Goal: Task Accomplishment & Management: Use online tool/utility

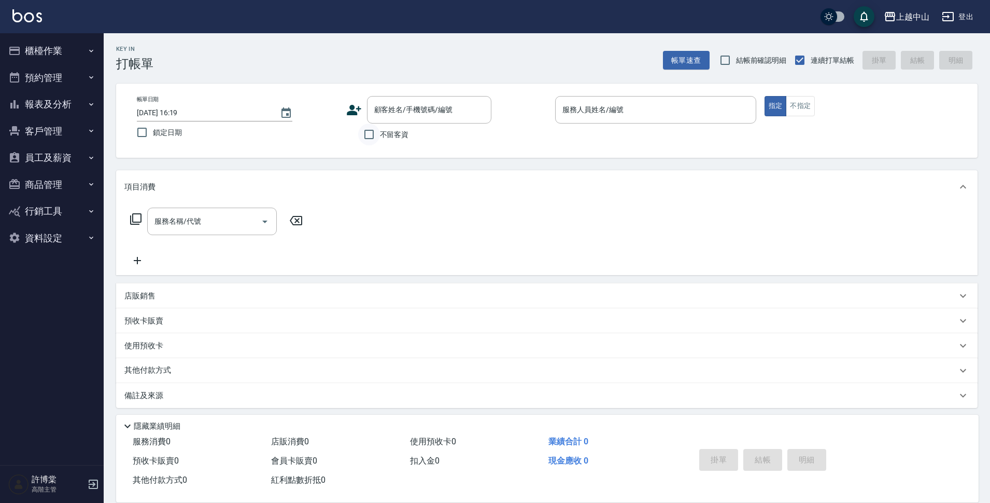
click at [373, 137] on input "不留客資" at bounding box center [369, 134] width 22 height 22
checkbox input "true"
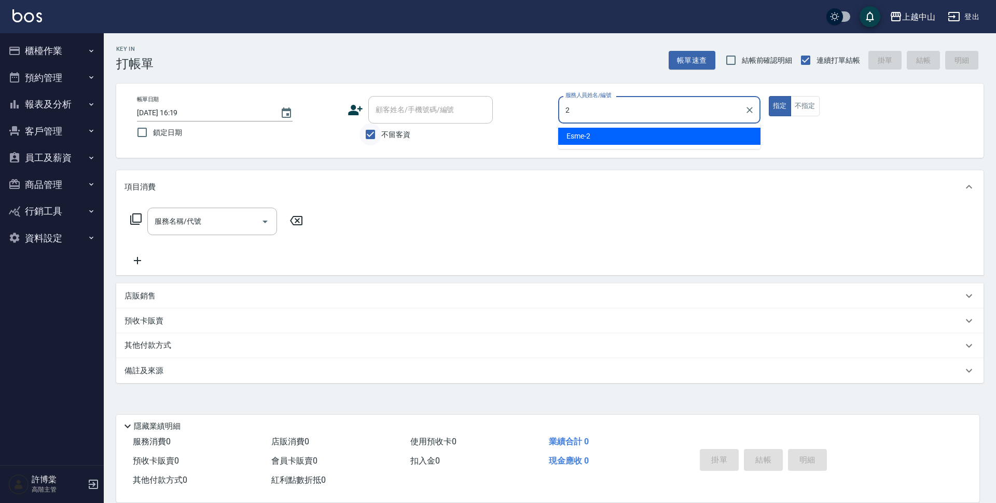
type input "Esme-2"
type button "true"
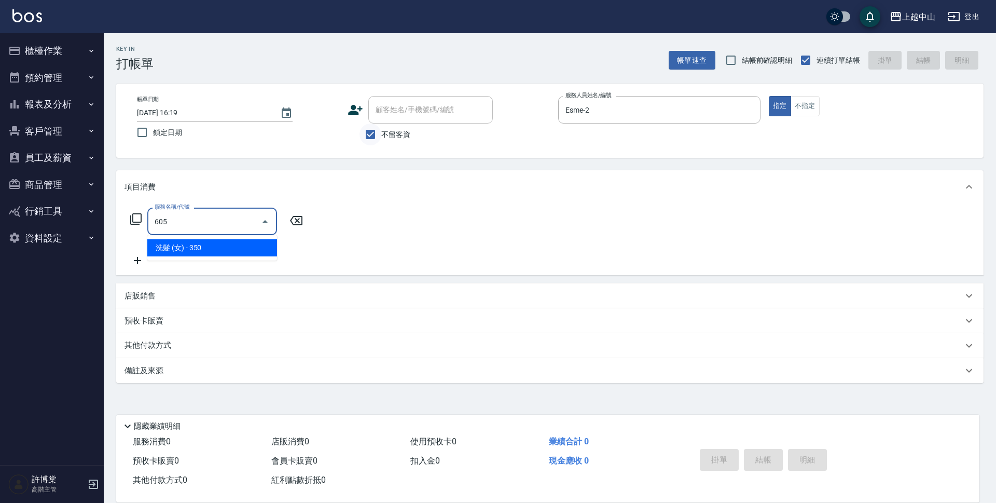
type input "洗髮 (女)(605)"
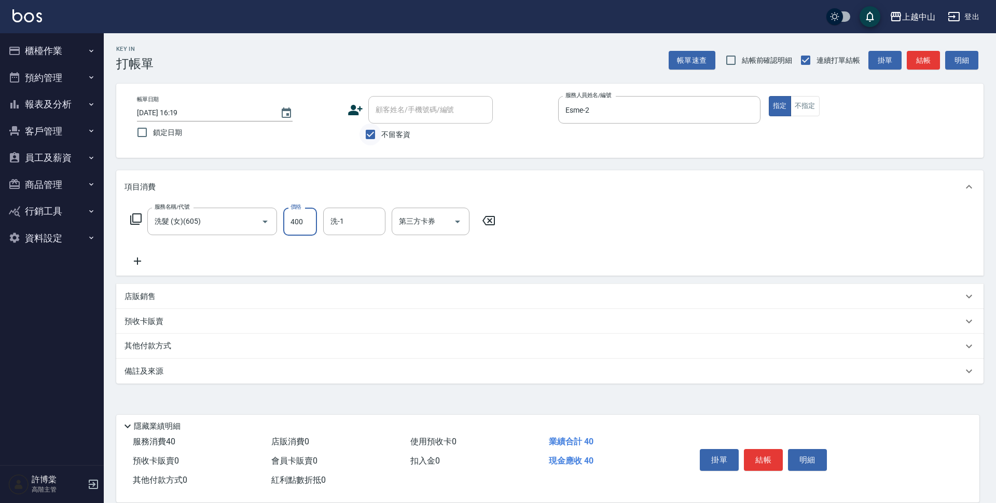
type input "400"
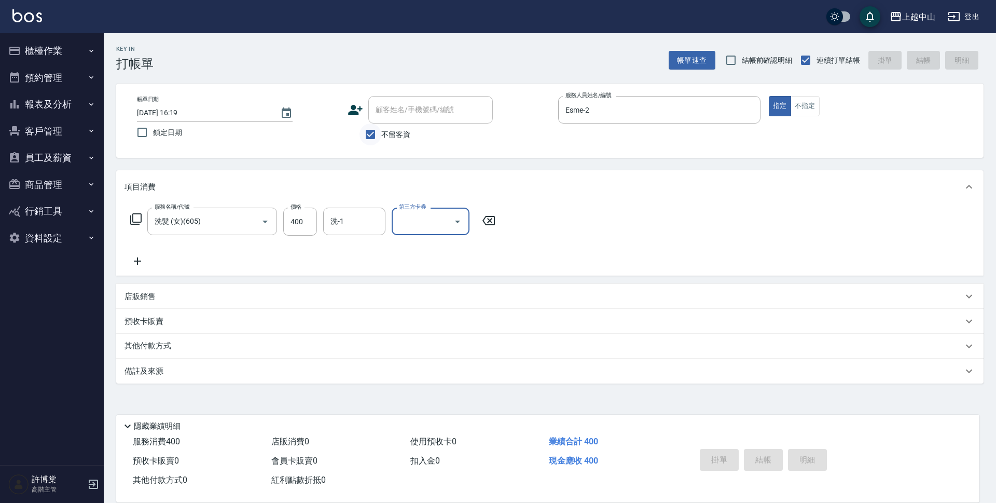
type input "[DATE] 16:20"
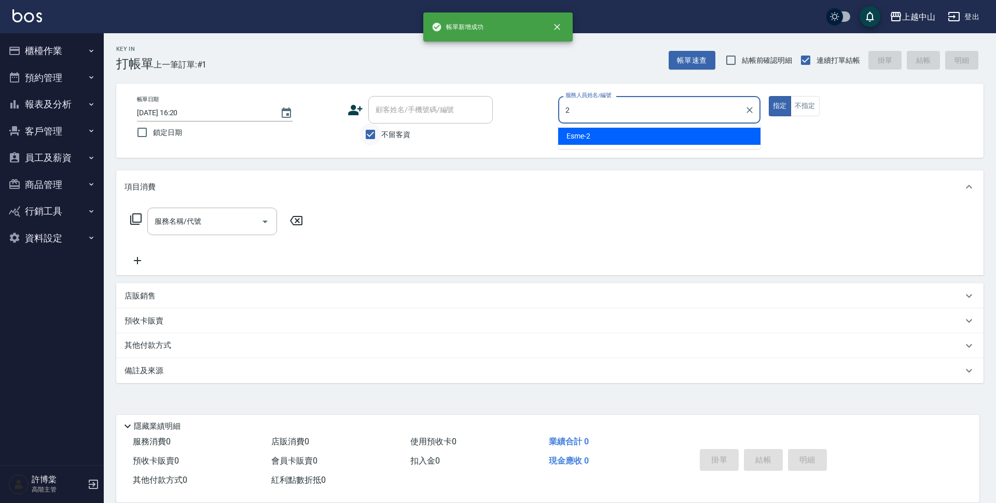
type input "Esme-2"
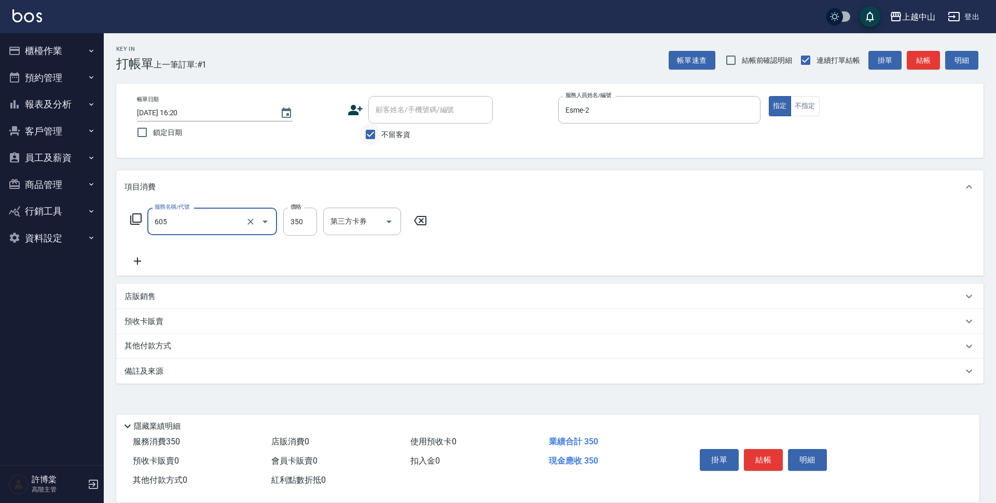
type input "洗髮 (女)(605)"
type input "400"
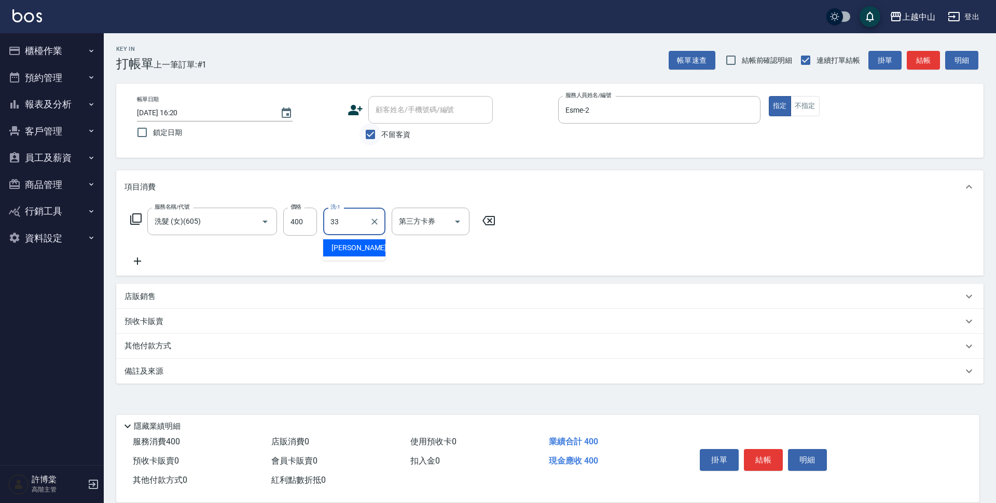
type input "[PERSON_NAME]-33"
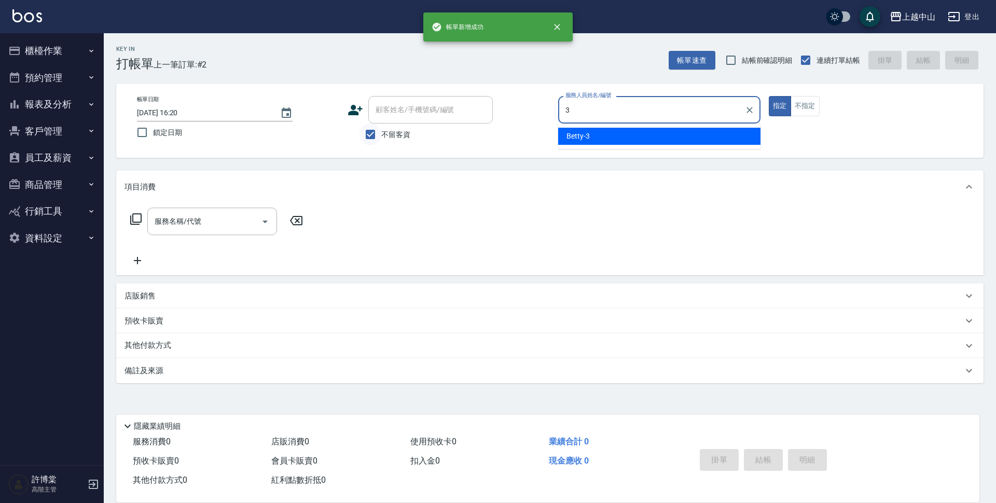
type input "Betty-3"
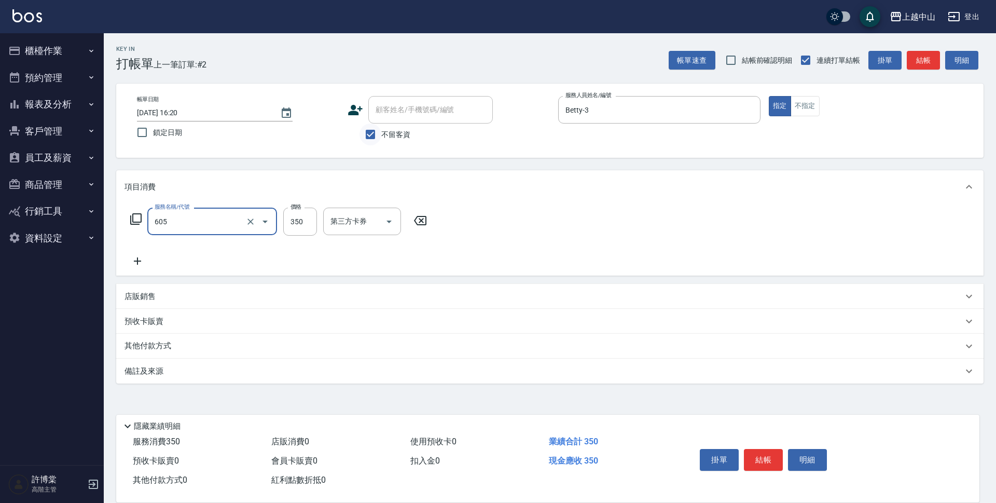
type input "洗髮 (女)(605)"
type input "299"
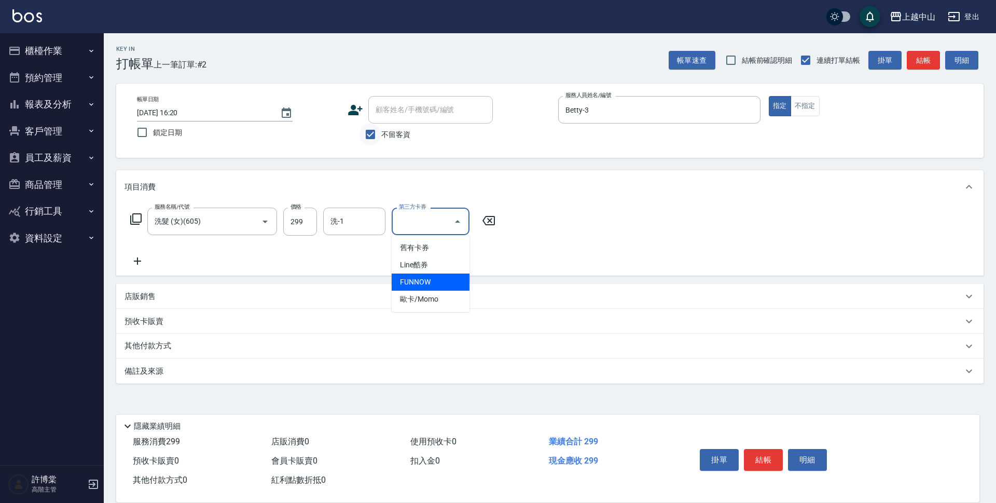
type input "FUNNOW"
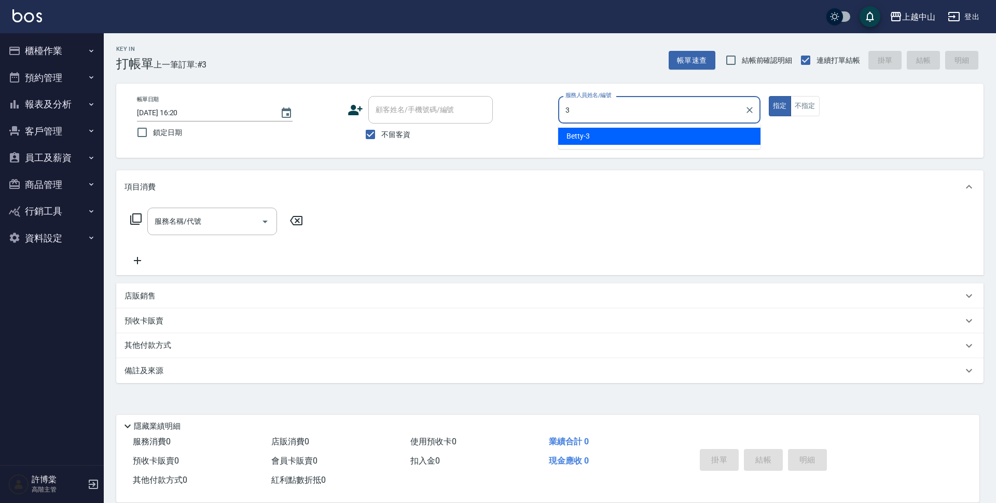
type input "Betty-3"
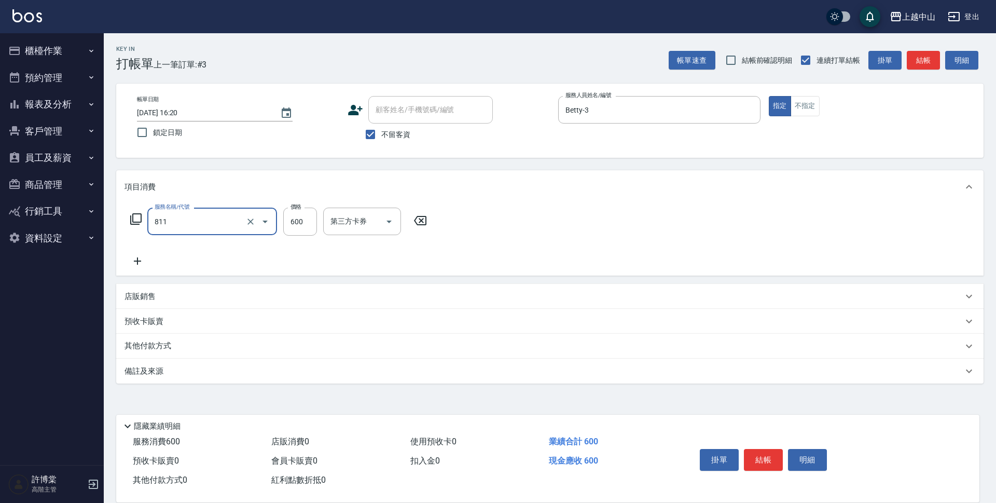
type input "洗+剪(811)"
type input "600"
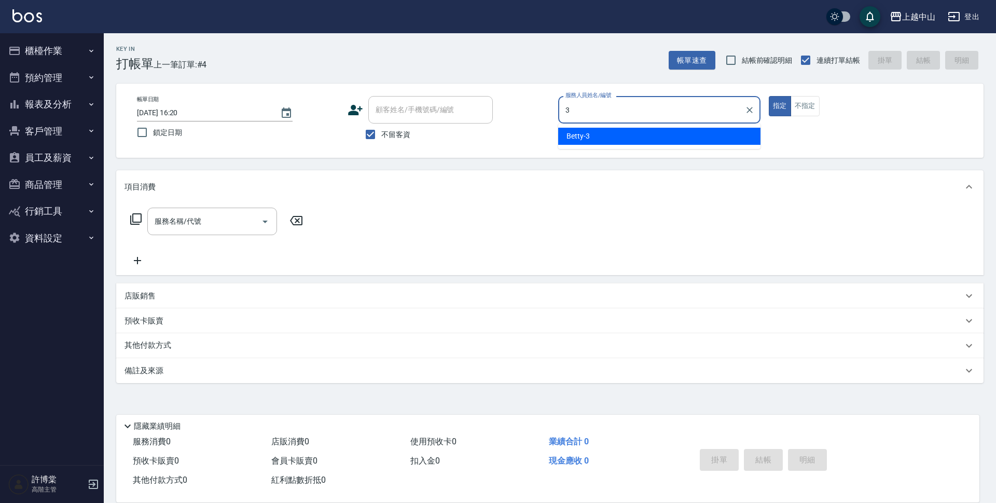
type input "Betty-3"
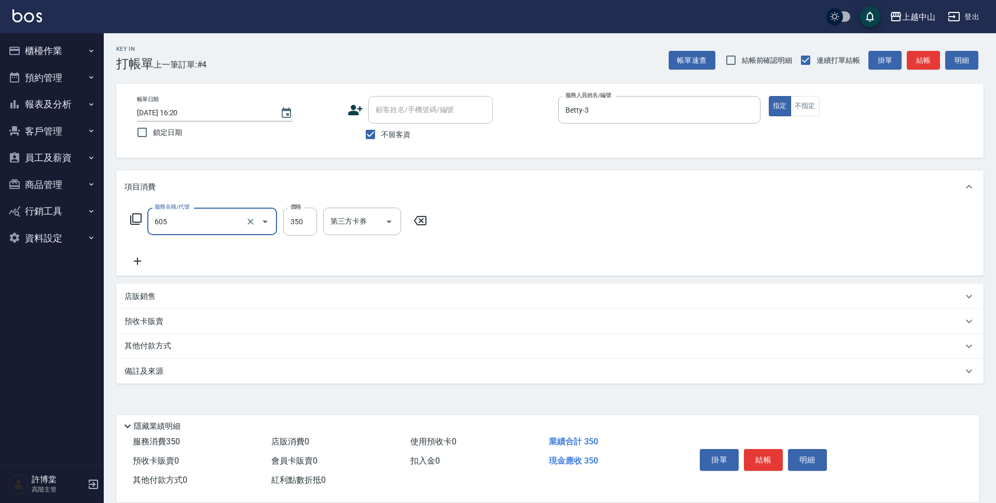
type input "洗髮 (女)(605)"
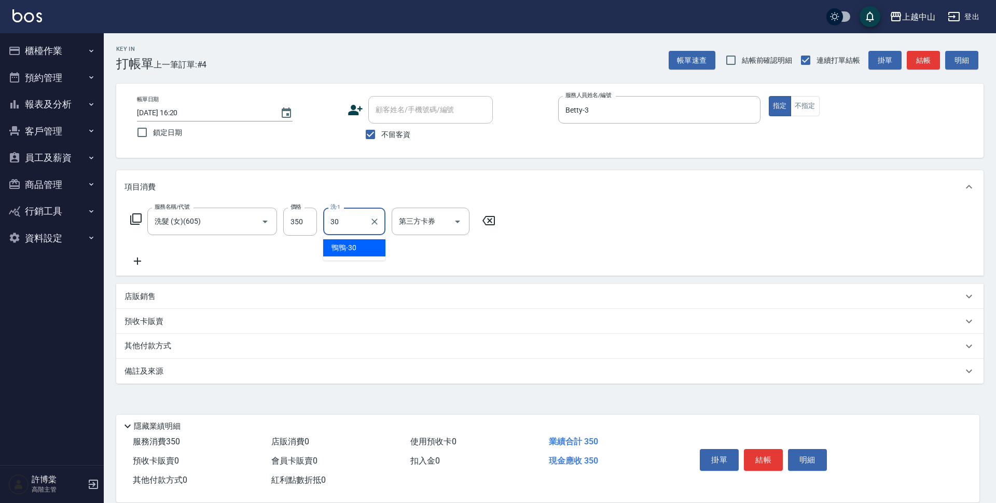
type input "鴨鴨-30"
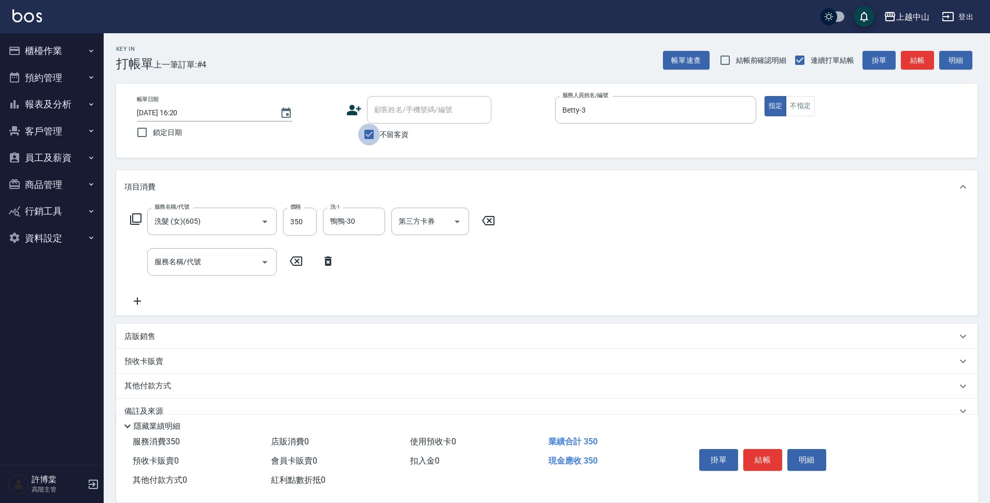
click at [361, 133] on input "不留客資" at bounding box center [369, 134] width 22 height 22
checkbox input "false"
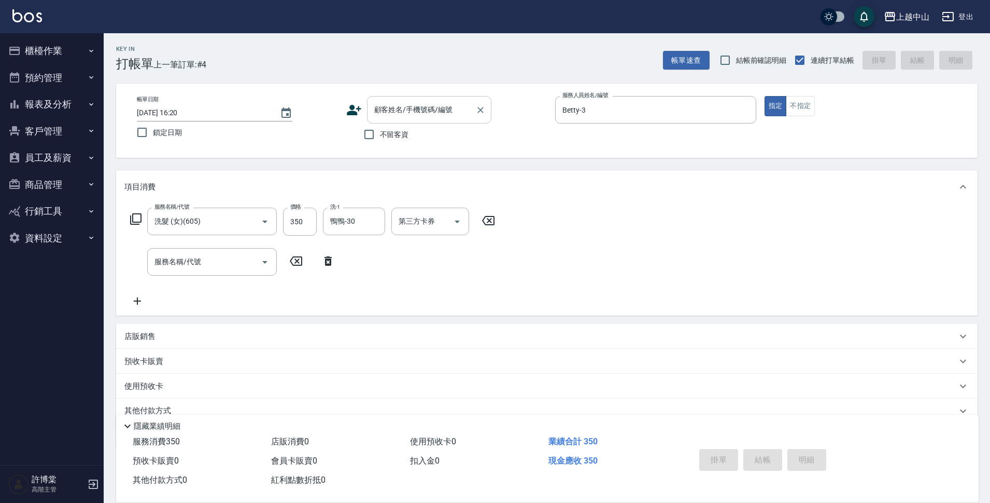
click at [390, 119] on input "顧客姓名/手機號碼/編號" at bounding box center [422, 110] width 100 height 18
type input "t"
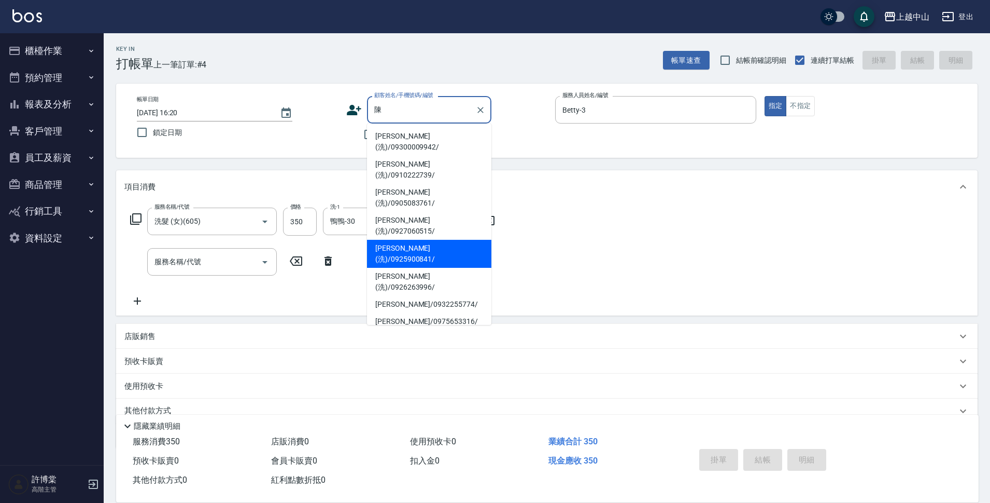
click at [398, 240] on li "[PERSON_NAME](洗)/0925900841/" at bounding box center [429, 254] width 124 height 28
type input "[PERSON_NAME](洗)/0925900841/"
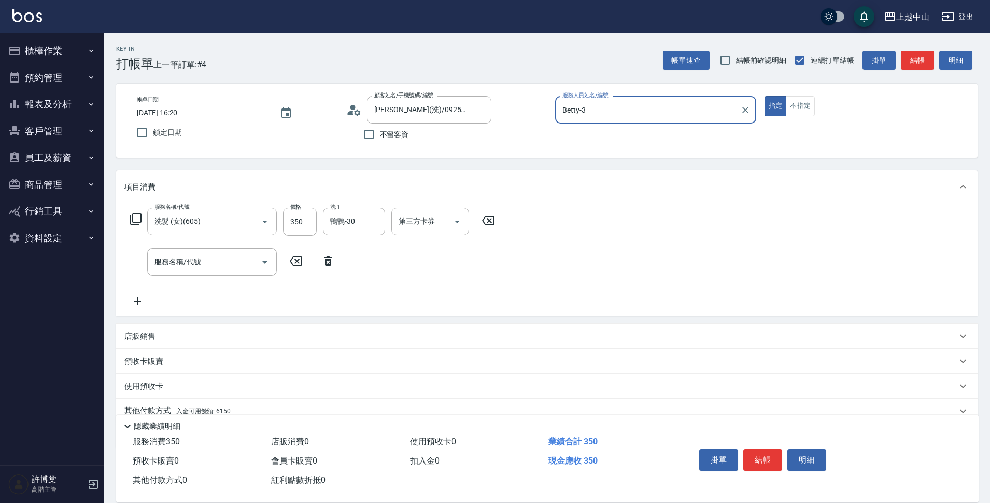
scroll to position [45, 0]
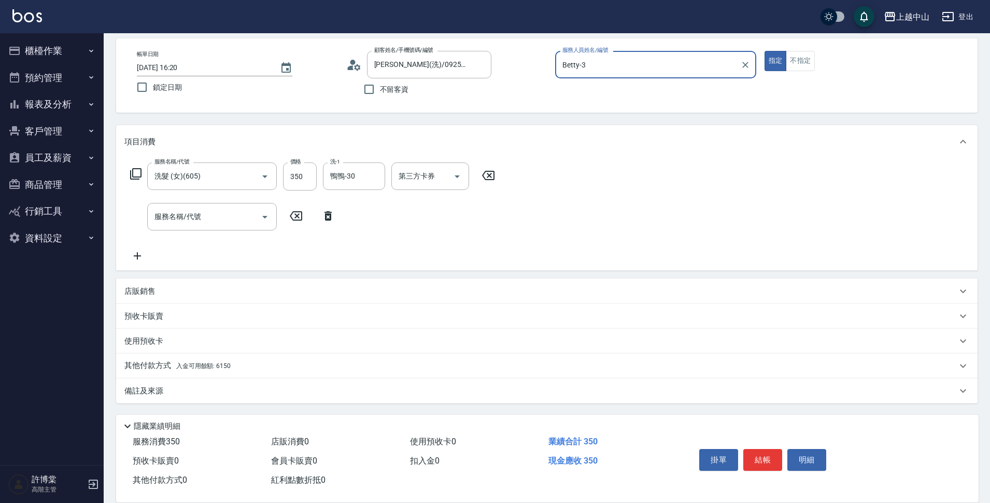
click at [203, 364] on span "入金可用餘額: 6150" at bounding box center [203, 365] width 54 height 7
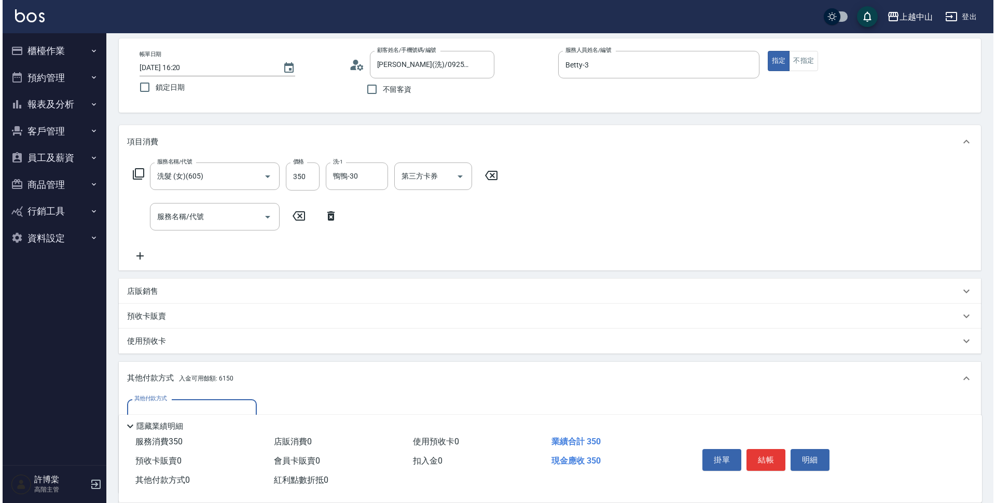
scroll to position [168, 0]
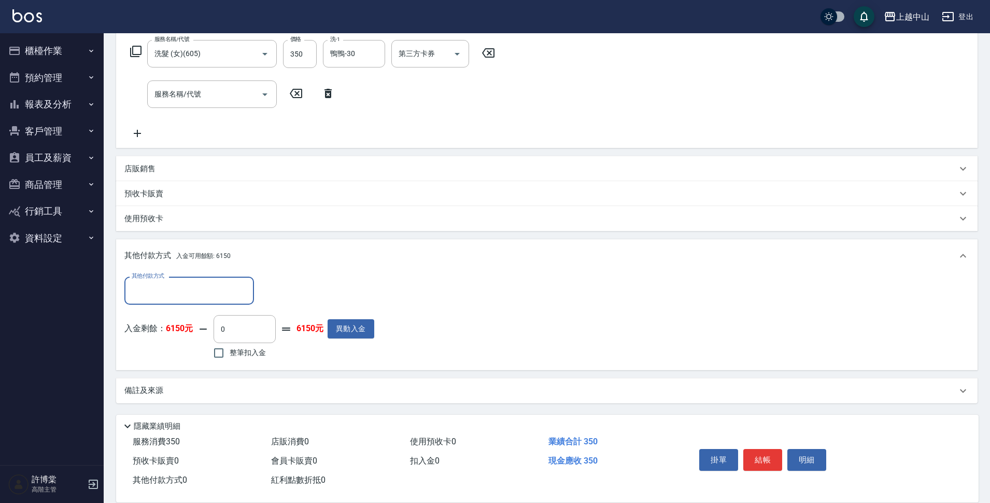
drag, startPoint x: 218, startPoint y: 350, endPoint x: 230, endPoint y: 350, distance: 11.9
click at [218, 350] on input "整筆扣入金" at bounding box center [219, 353] width 22 height 22
checkbox input "true"
type input "350"
click at [801, 451] on button "明細" at bounding box center [807, 460] width 39 height 22
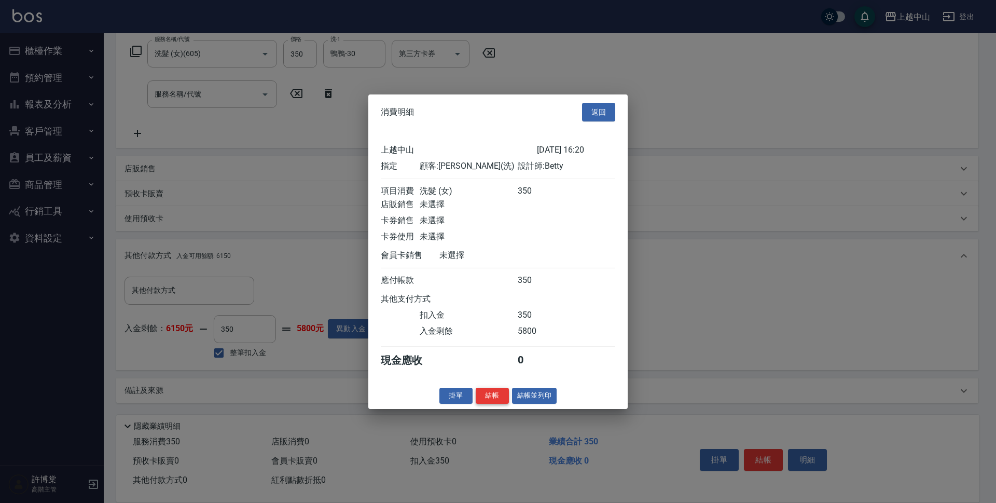
click at [489, 403] on button "結帳" at bounding box center [492, 395] width 33 height 16
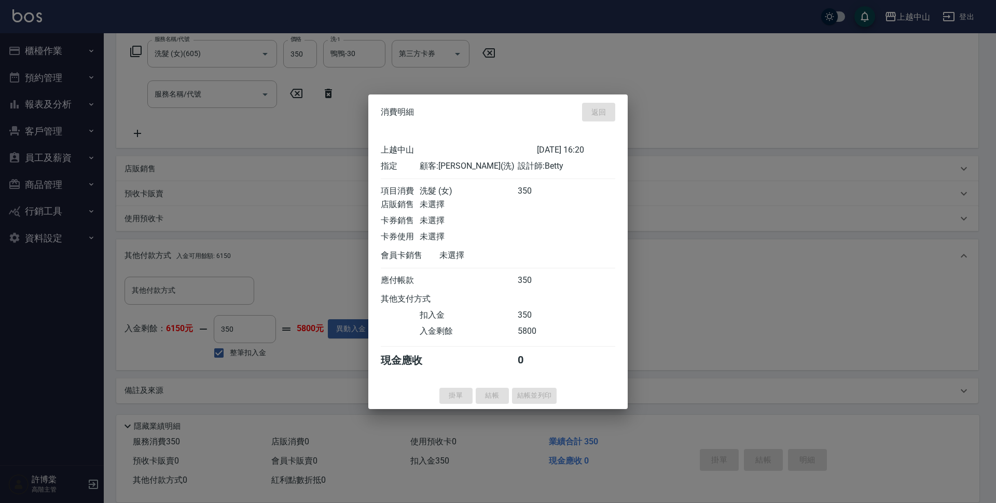
type input "[DATE] 16:22"
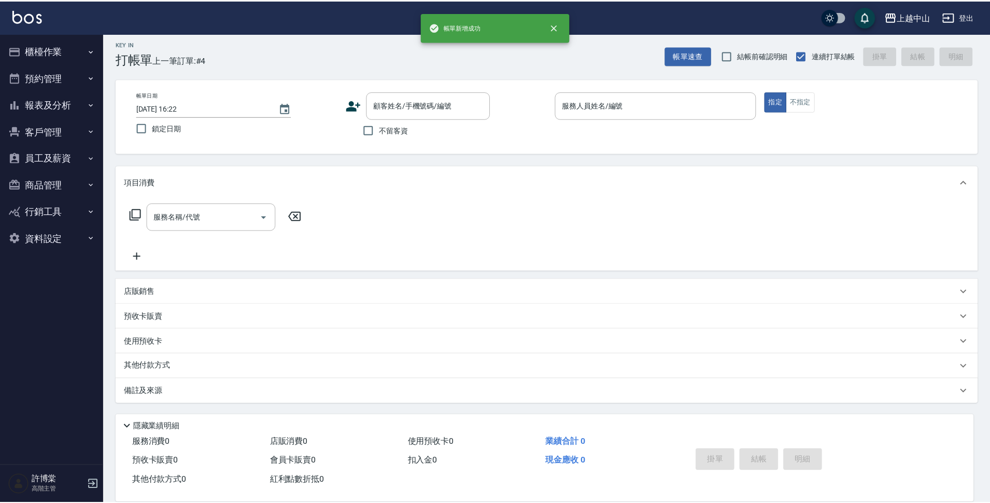
scroll to position [0, 0]
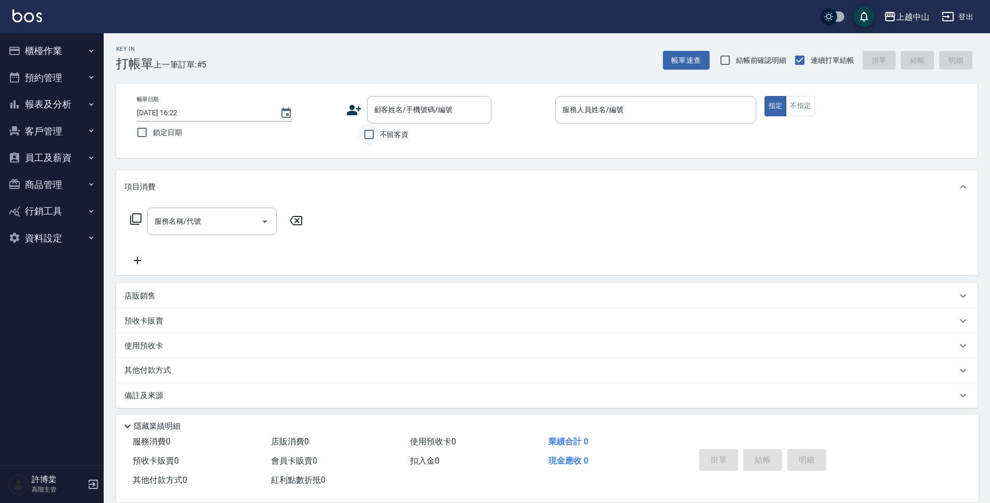
click at [364, 137] on input "不留客資" at bounding box center [369, 134] width 22 height 22
checkbox input "true"
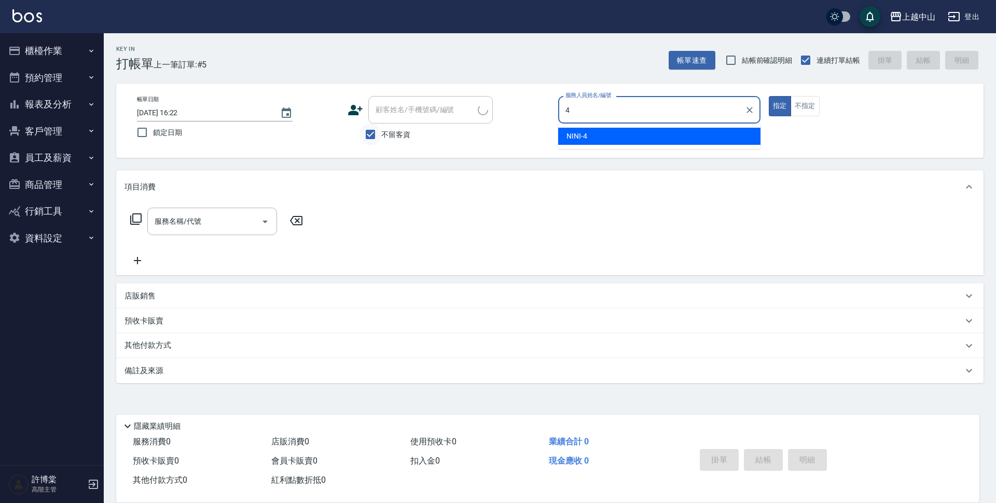
type input "NINI-4"
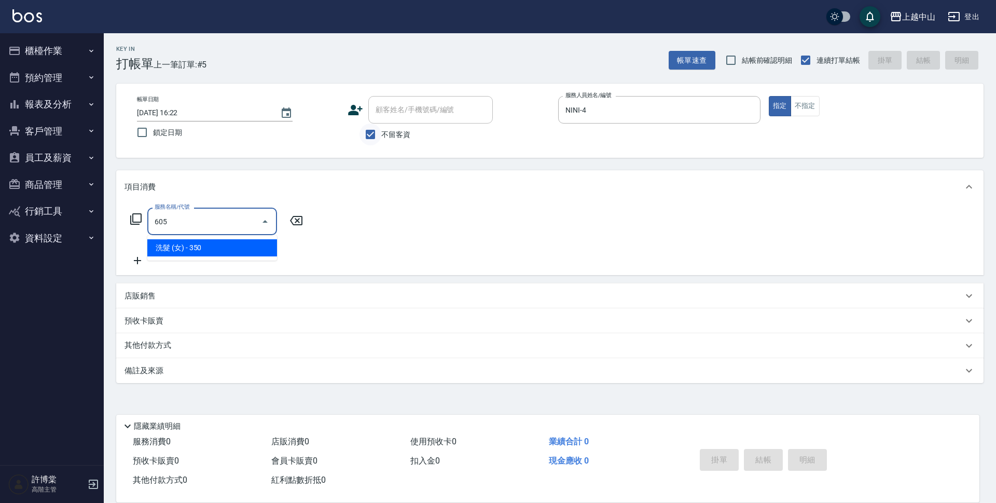
type input "洗髮 (女)(605)"
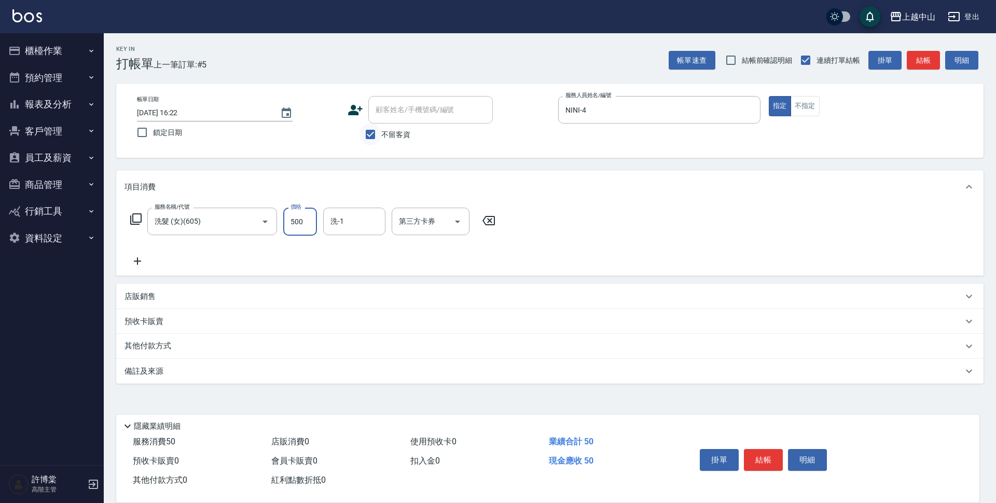
type input "500"
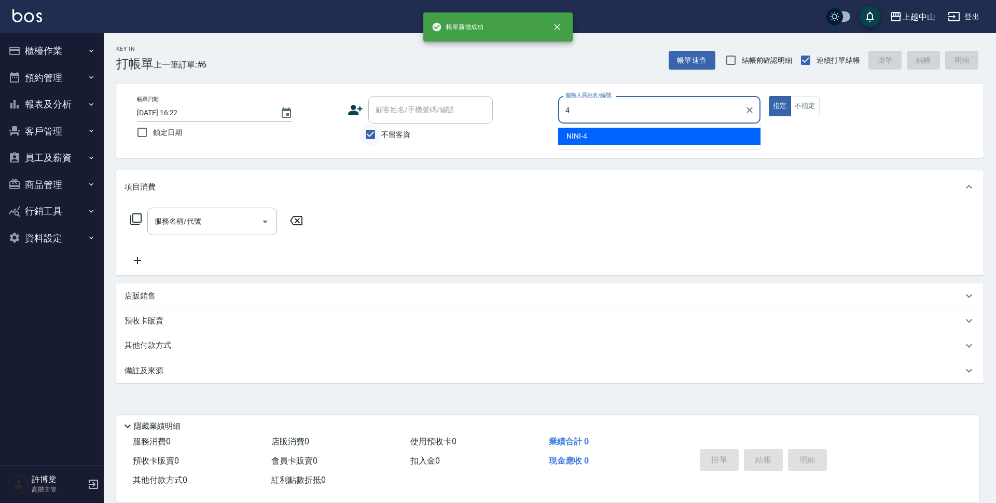
type input "NINI-4"
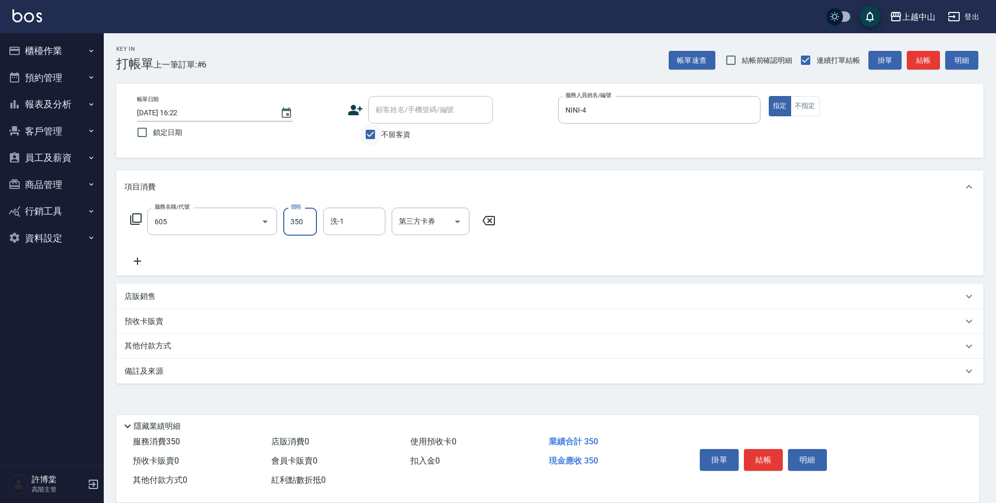
type input "洗髮 (女)(605)"
type input "400"
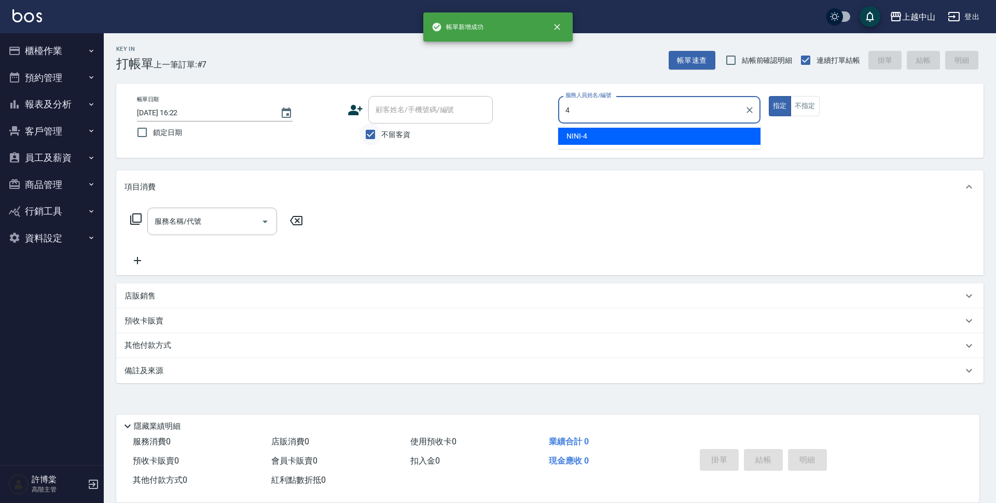
type input "NINI-4"
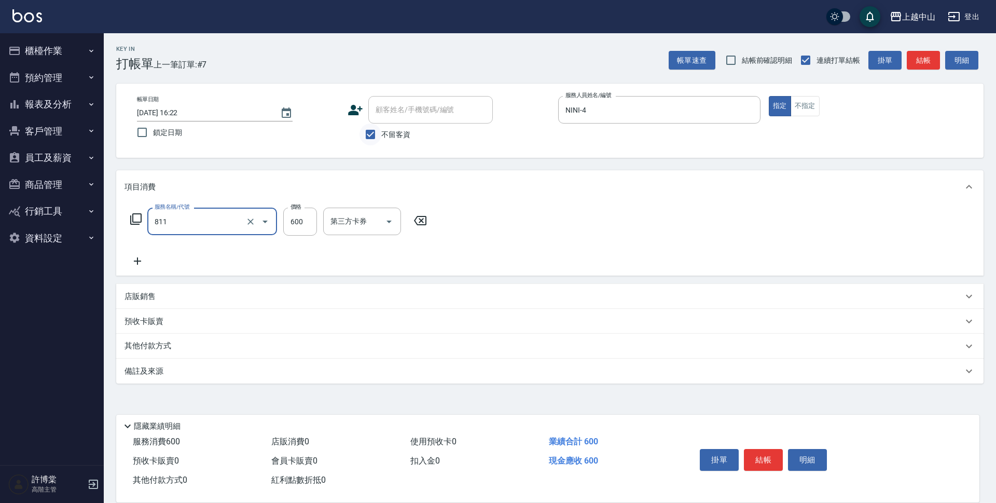
type input "洗+剪(811)"
type input "600"
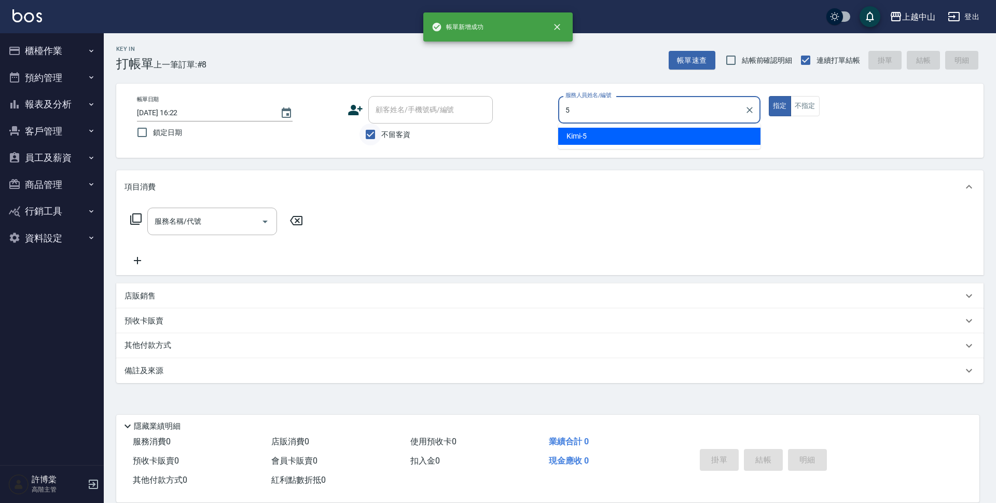
type input "Kimi-5"
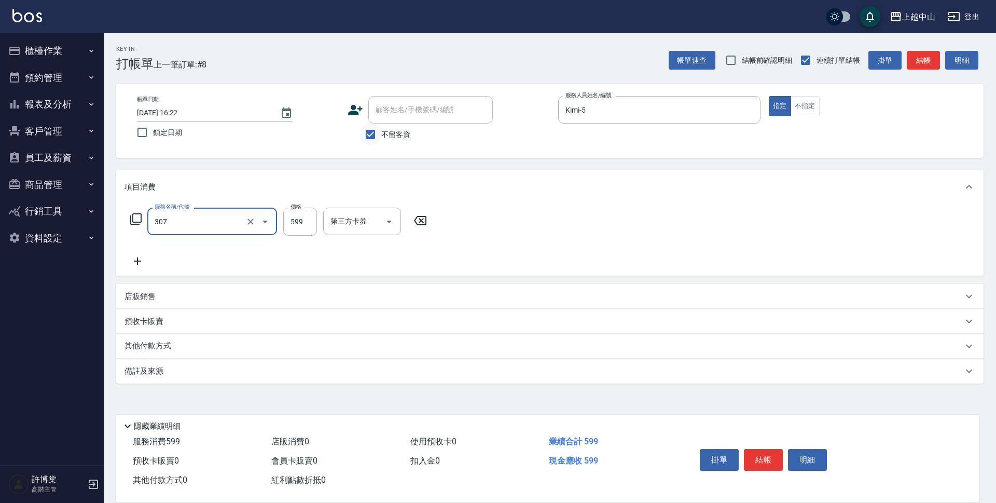
type input "森精萃角質調理髮浴(307)"
type input "650"
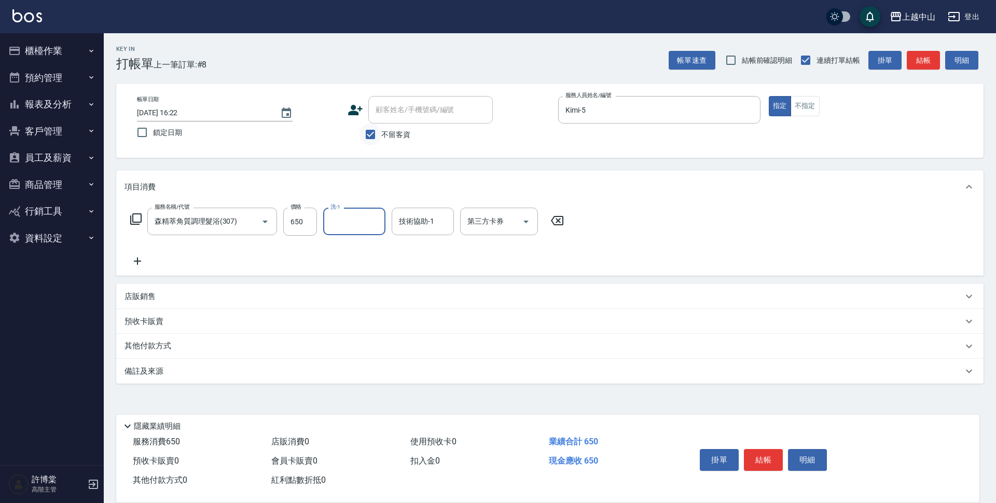
type input "6"
type input "[PERSON_NAME]-33"
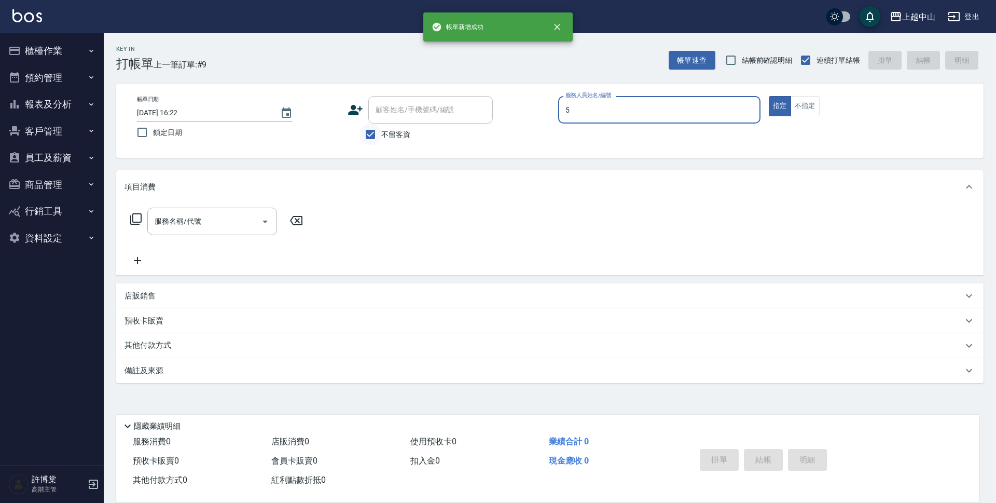
type input "Kimi-5"
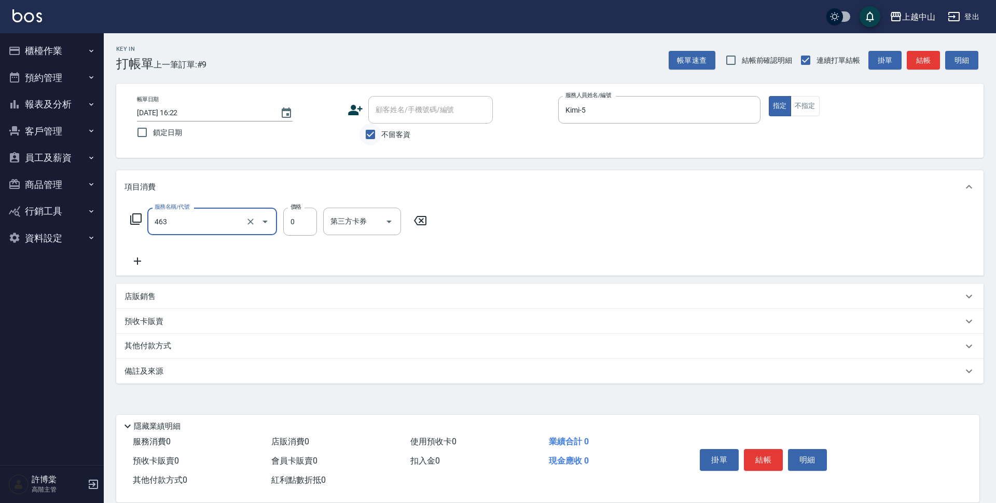
type input "護髮卡使用(463)"
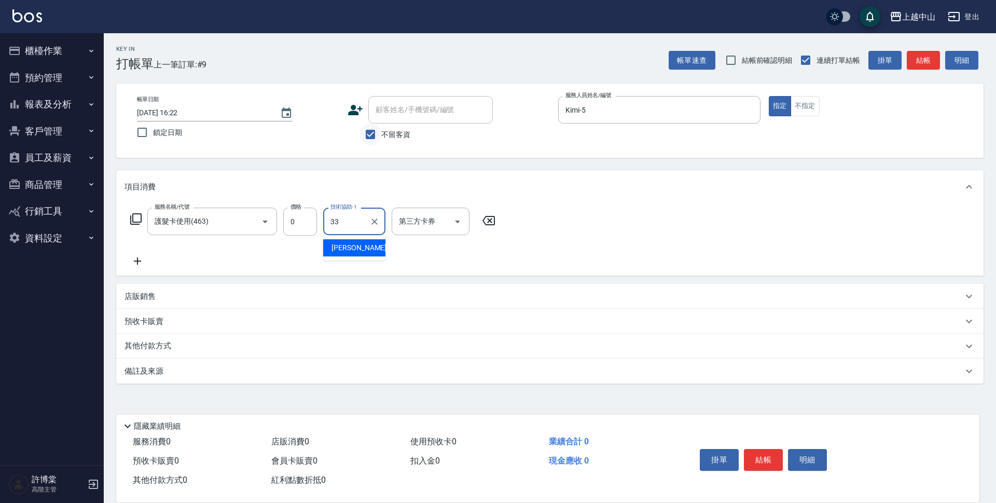
type input "[PERSON_NAME]-33"
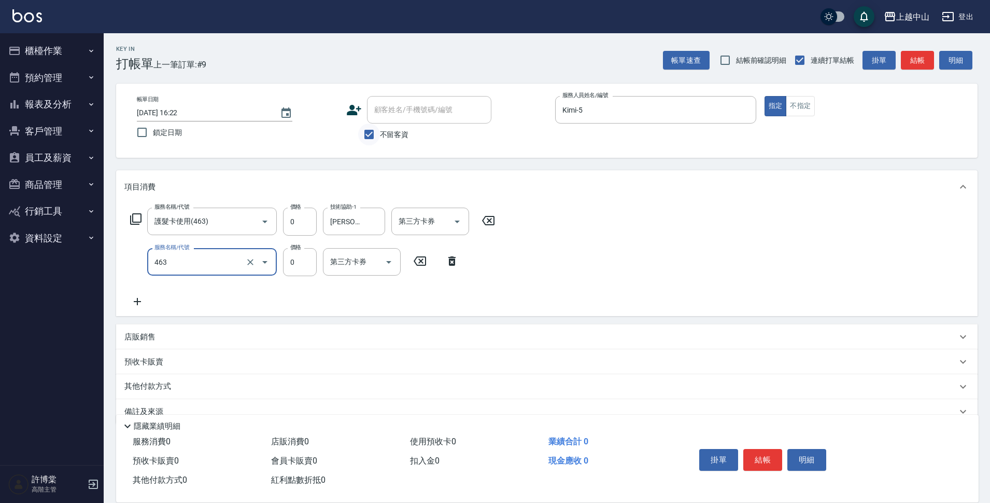
type input "護髮卡使用(463)"
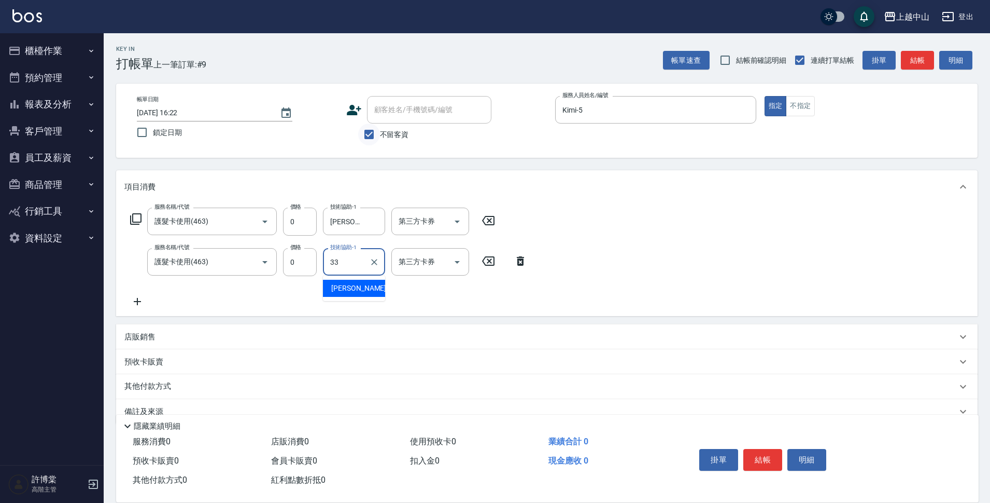
type input "[PERSON_NAME]-33"
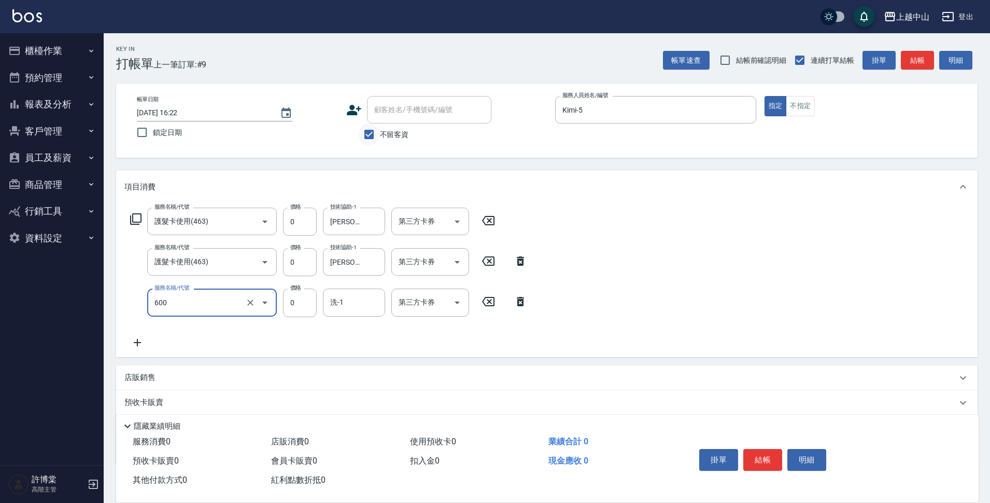
type input "洗髮(免費)(600)"
type input "[PERSON_NAME]-33"
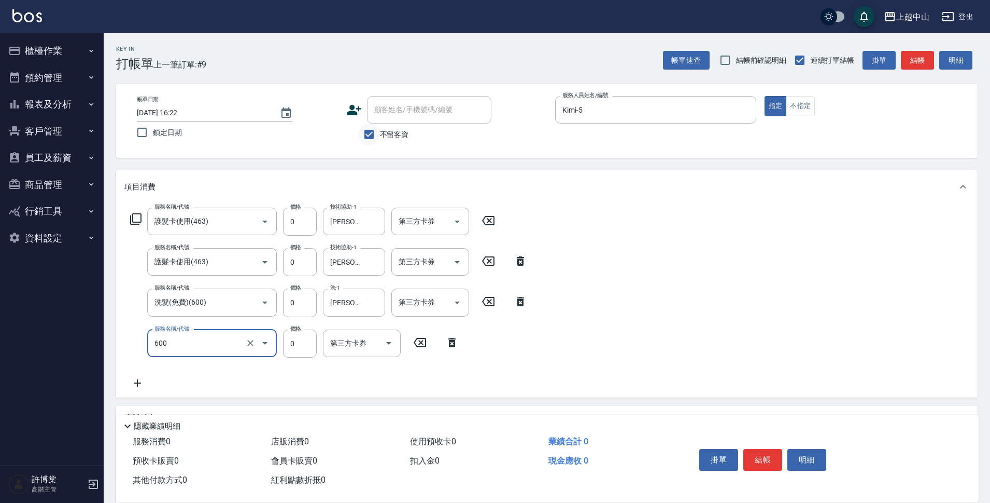
type input "洗髮(免費)(600)"
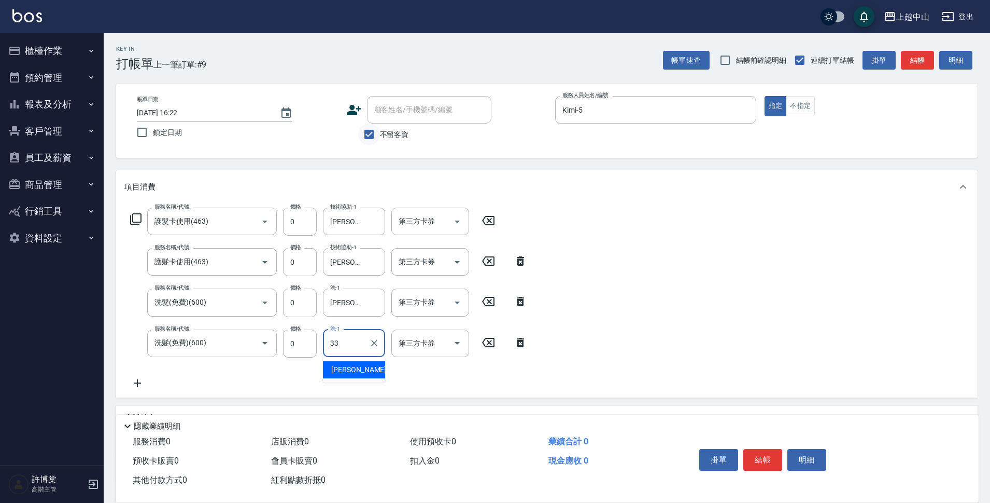
type input "[PERSON_NAME]-33"
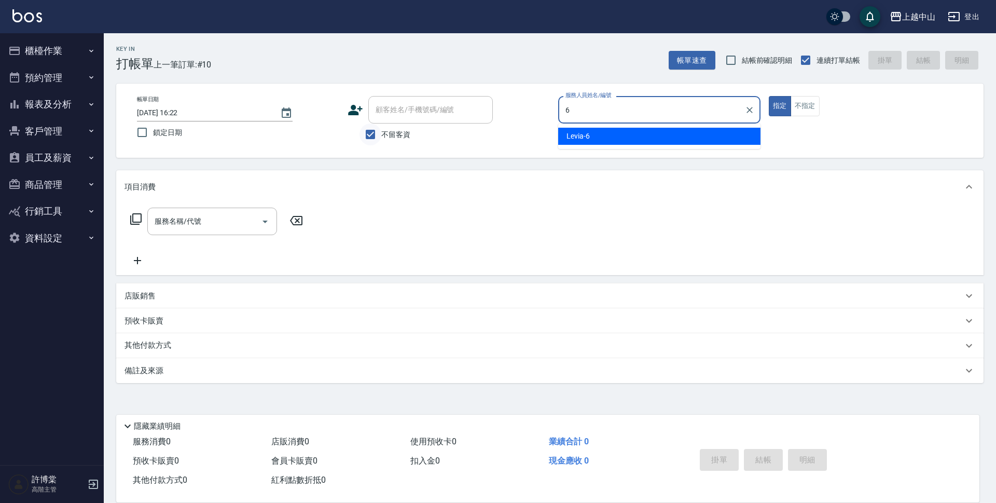
type input "Levia-6"
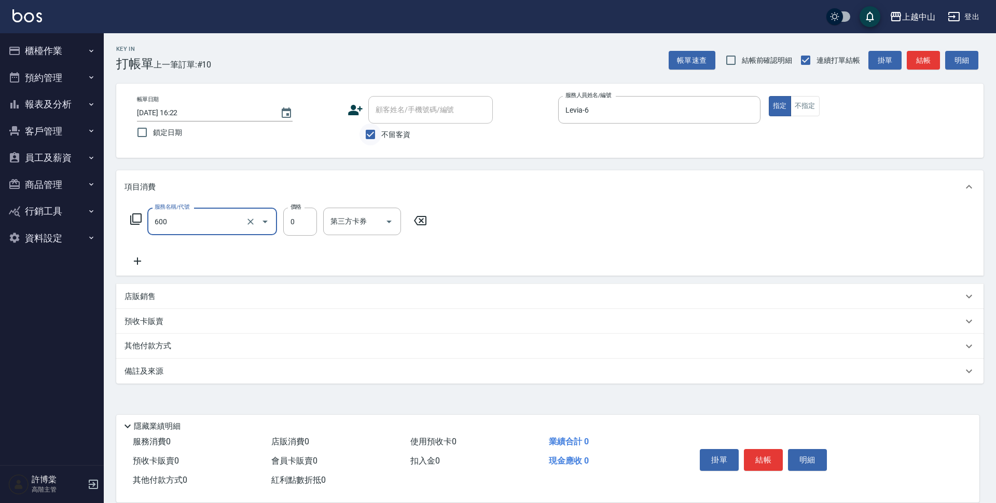
type input "洗髮(免費)(600)"
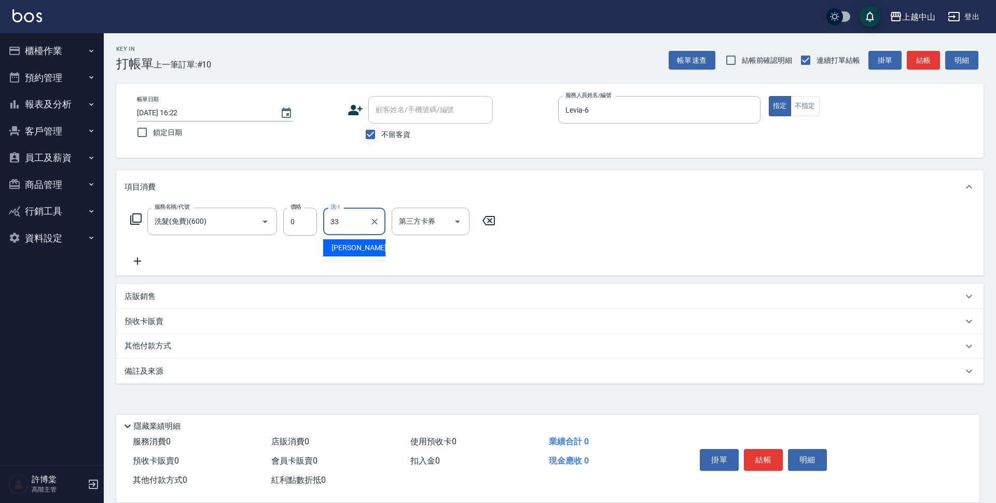
type input "[PERSON_NAME]-33"
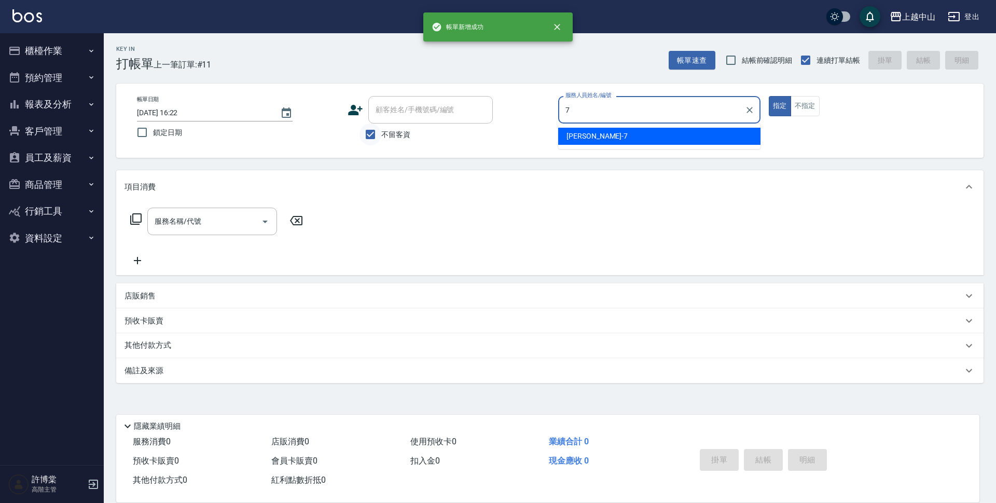
type input "[PERSON_NAME]-7"
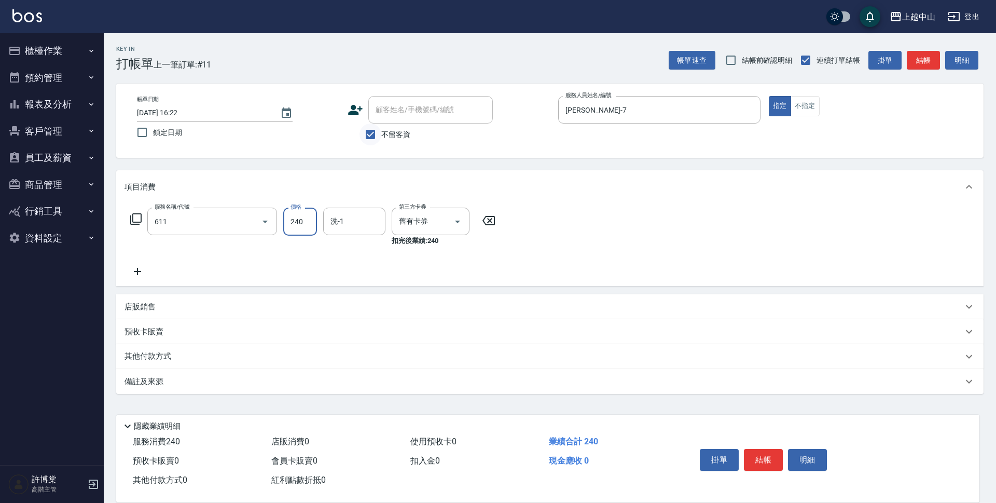
type input "洗髮卷消費(611)"
click at [306, 211] on input "2800" at bounding box center [300, 221] width 34 height 28
type input "280"
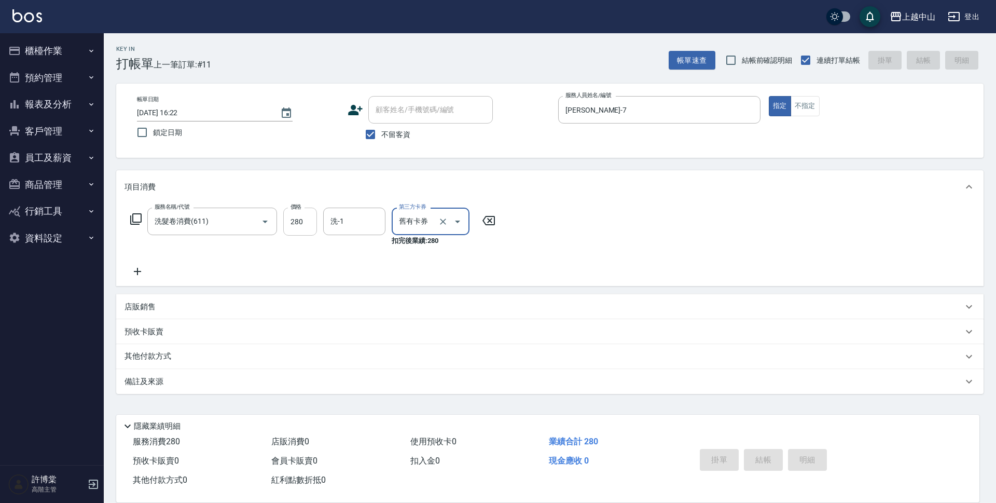
type input "[DATE] 16:23"
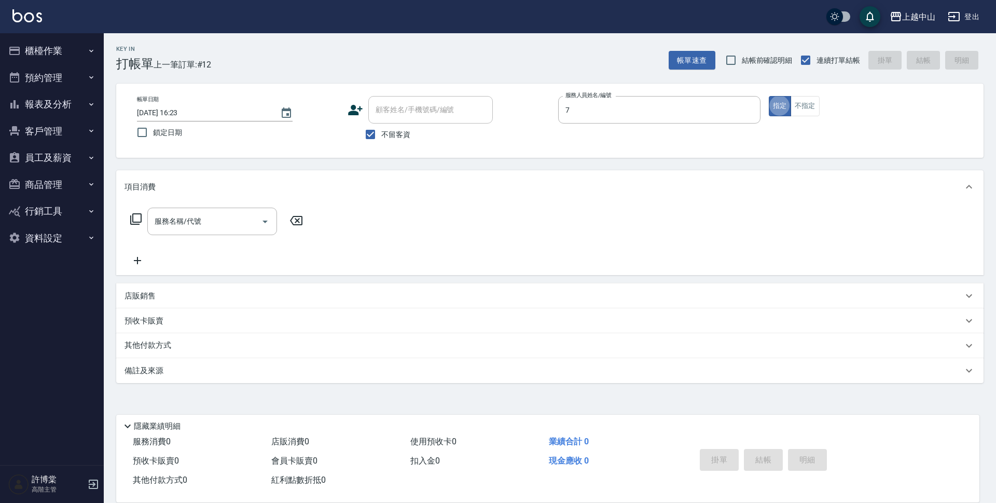
type input "[PERSON_NAME]-7"
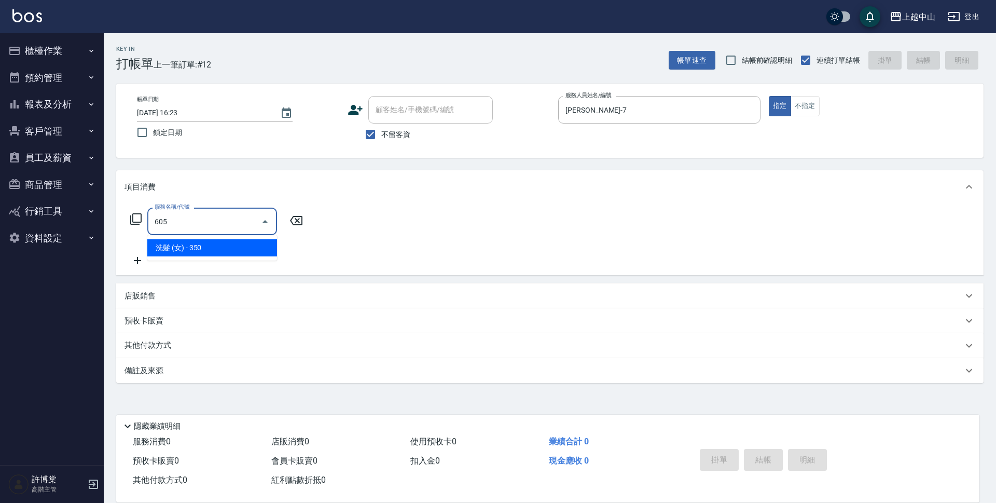
type input "洗髮 (女)(605)"
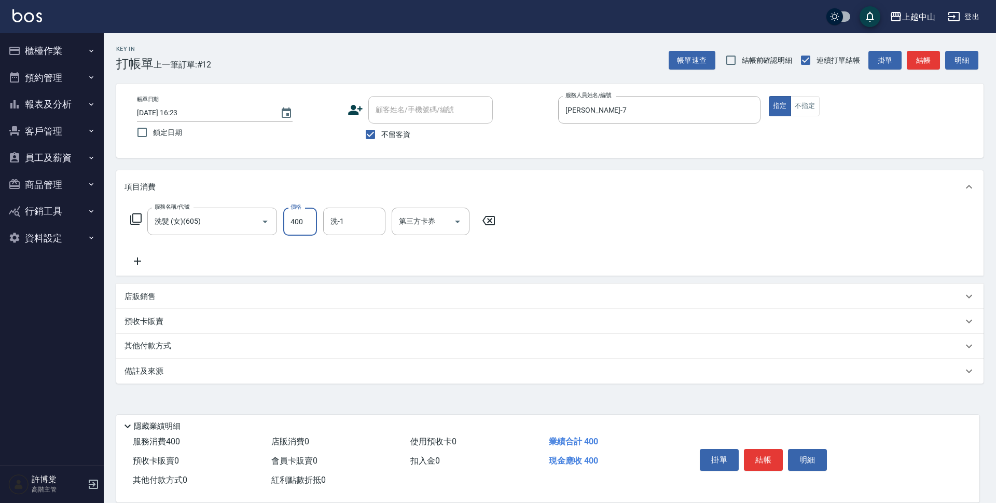
type input "400"
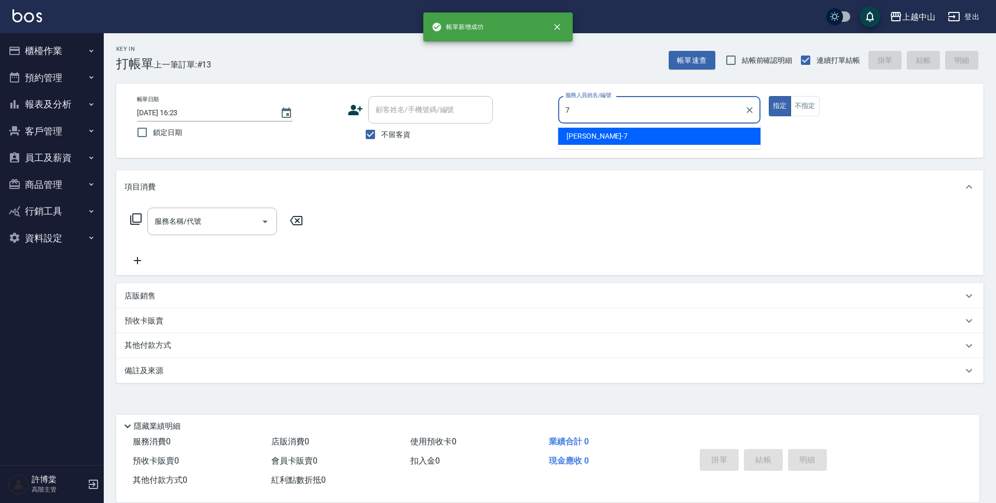
type input "[PERSON_NAME]-7"
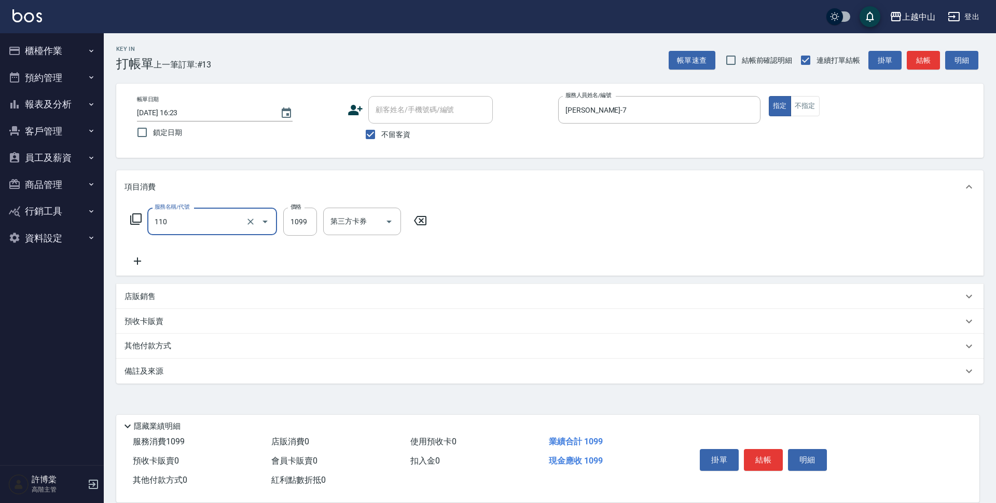
type input "洗+剪+頭皮999(110)"
type input "1200"
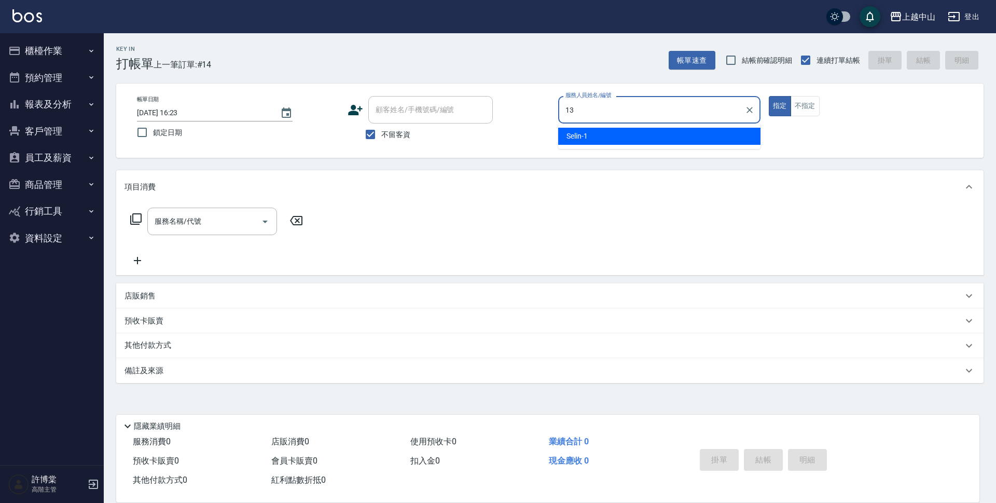
type input "KIKI-13"
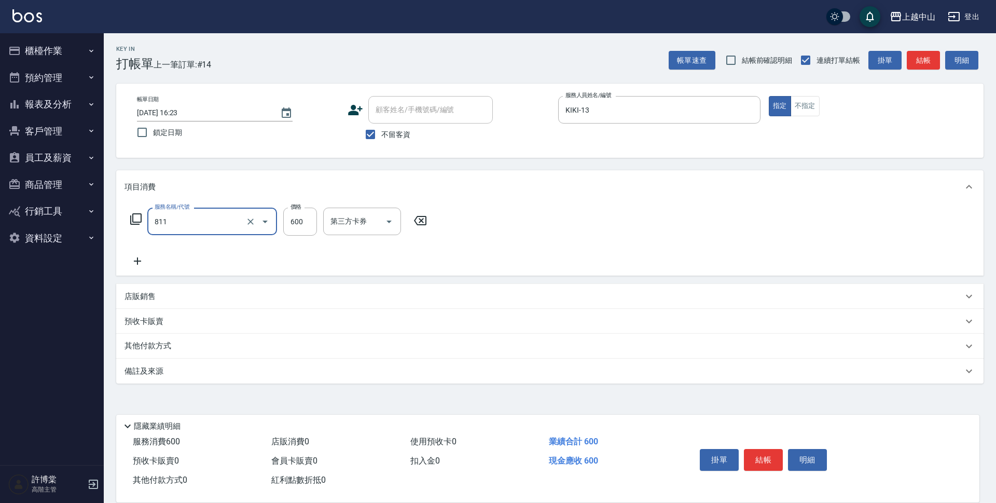
type input "洗+剪(811)"
type input "600"
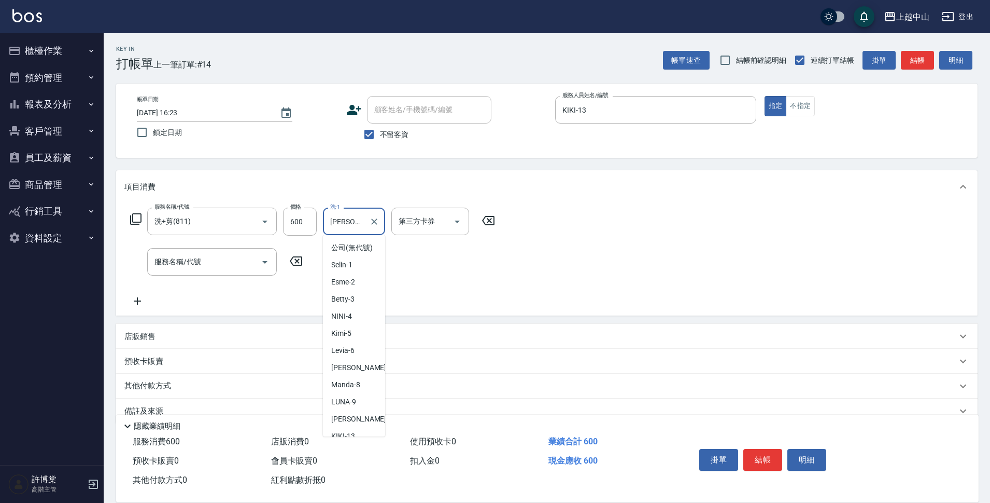
click at [351, 229] on input "[PERSON_NAME]-33" at bounding box center [346, 221] width 37 height 18
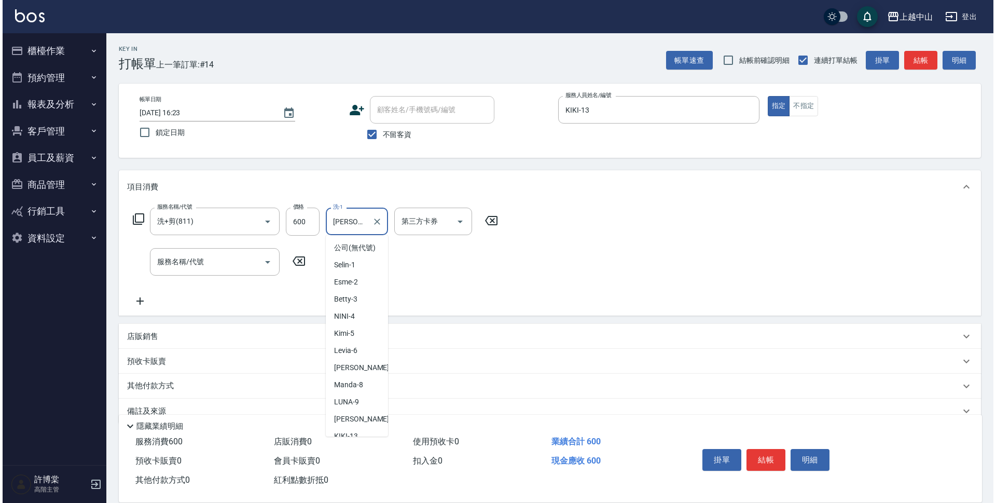
scroll to position [53, 0]
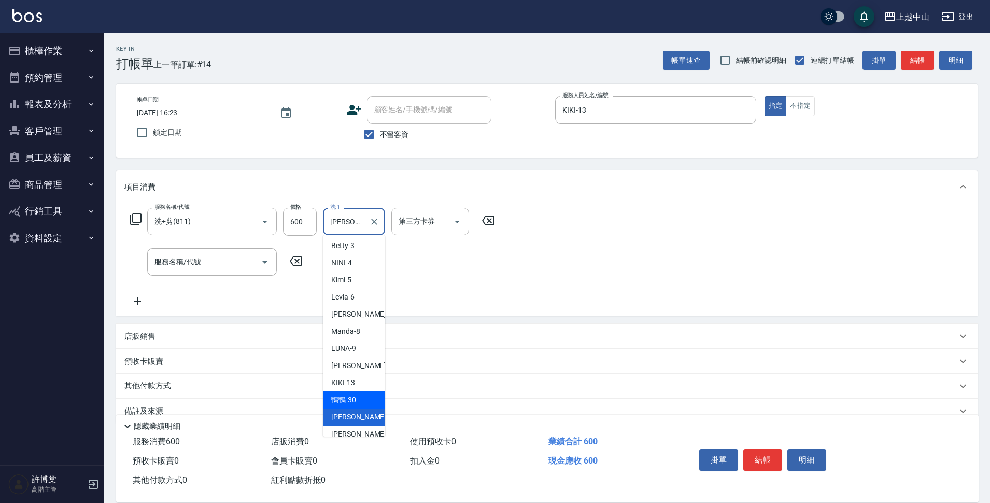
type input "鴨鴨-30"
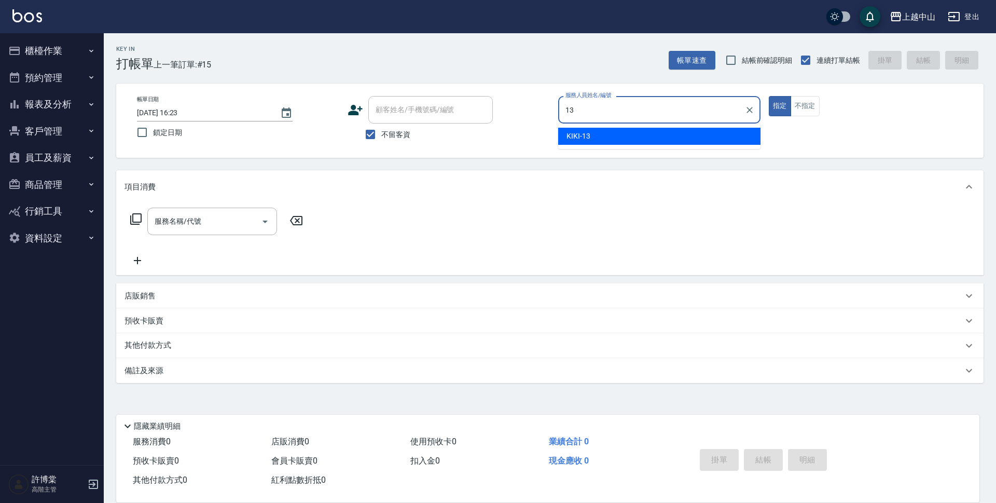
type input "KIKI-13"
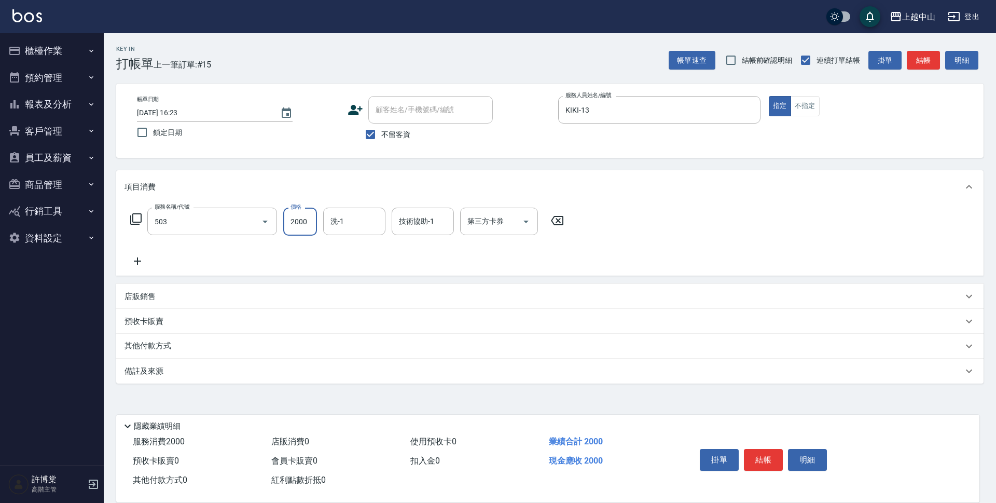
type input "染髮2000以下(503)"
type input "1680"
type input "鴨鴨-30"
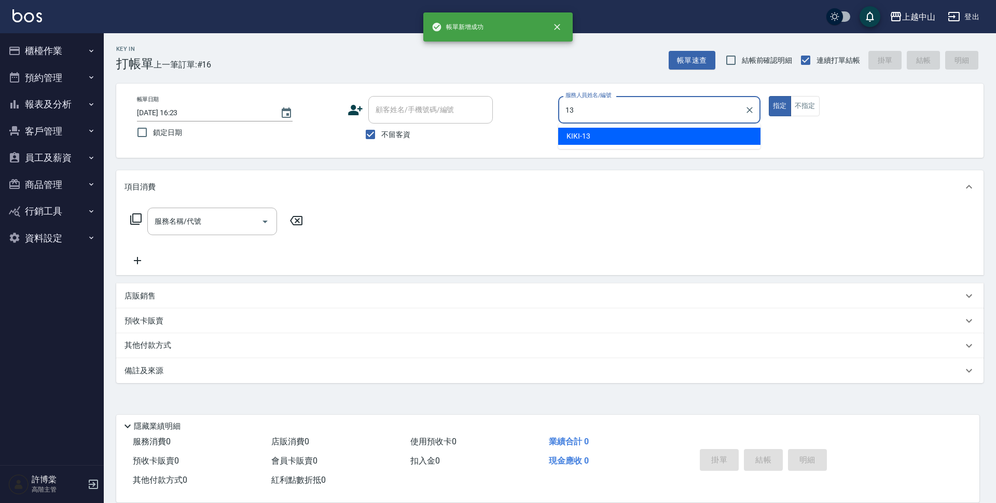
type input "KIKI-13"
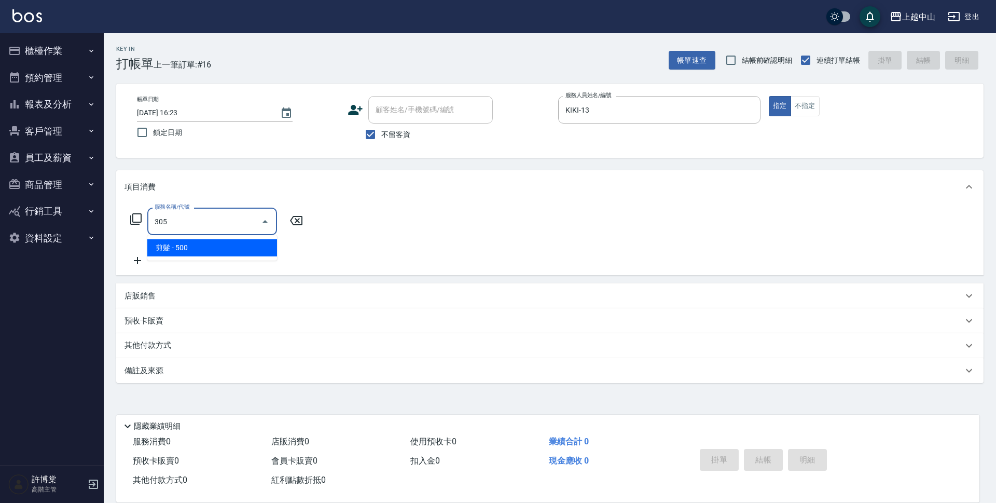
type input "剪髮(305)"
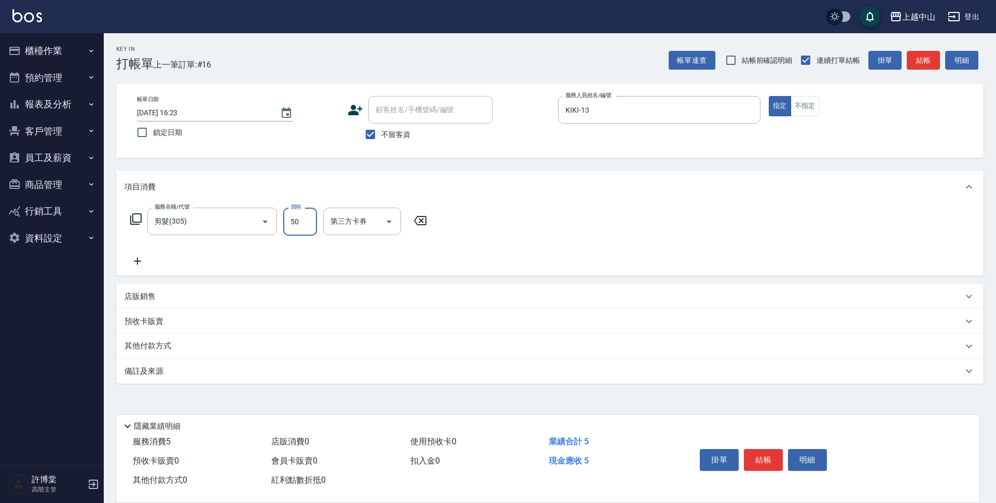
type input "500"
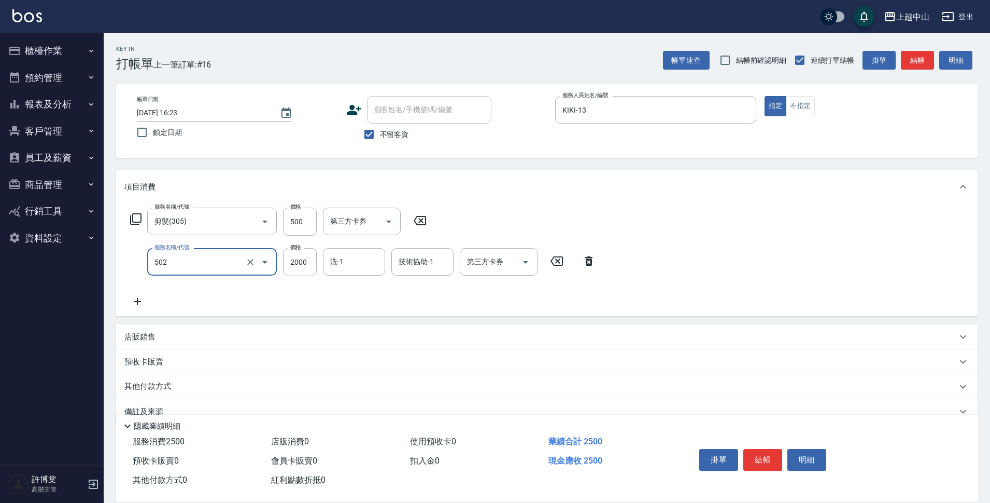
type input "染髮2000以上(502)"
type input "3000"
type input "鴨鴨-30"
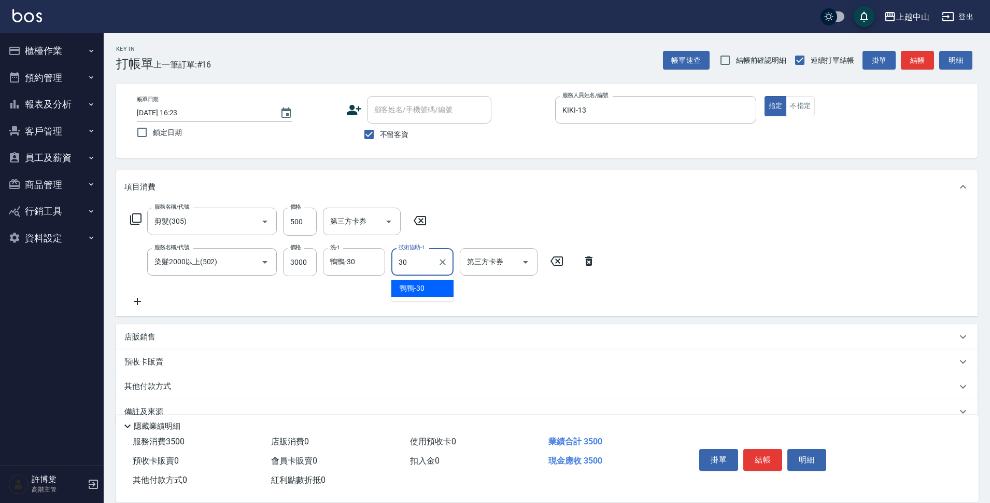
type input "鴨鴨-30"
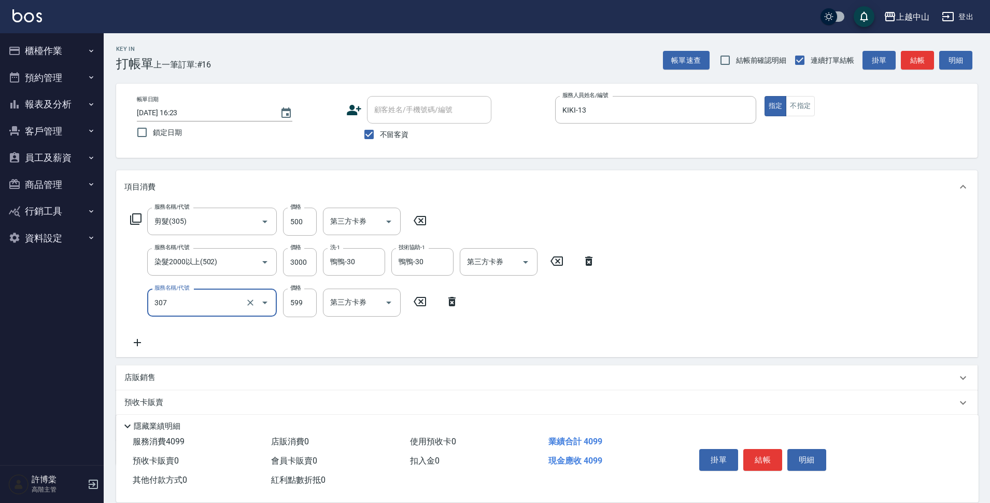
type input "森精萃角質調理髮浴(307)"
type input "650"
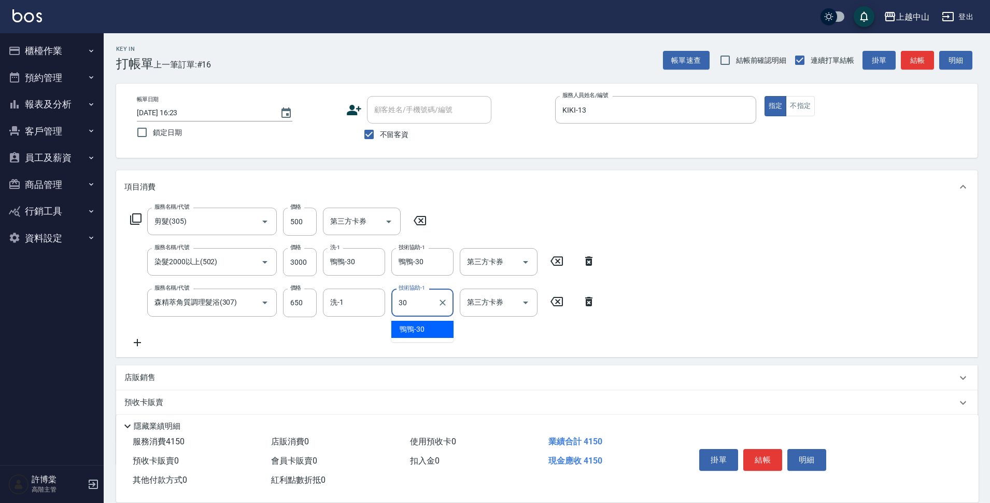
type input "鴨鴨-30"
click at [356, 305] on input "洗-1" at bounding box center [354, 302] width 53 height 18
type input "鴨鴨-30"
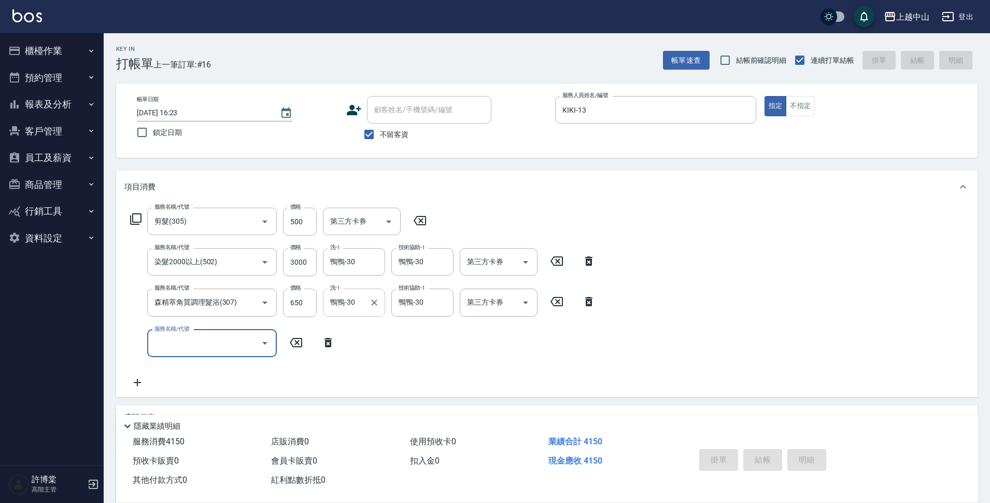
type input "[DATE] 16:24"
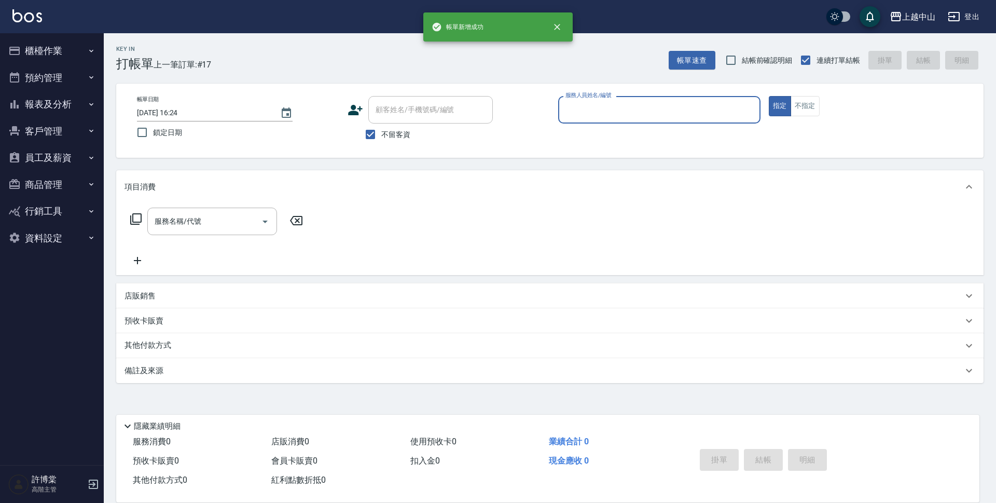
click at [77, 157] on button "員工及薪資" at bounding box center [51, 157] width 95 height 27
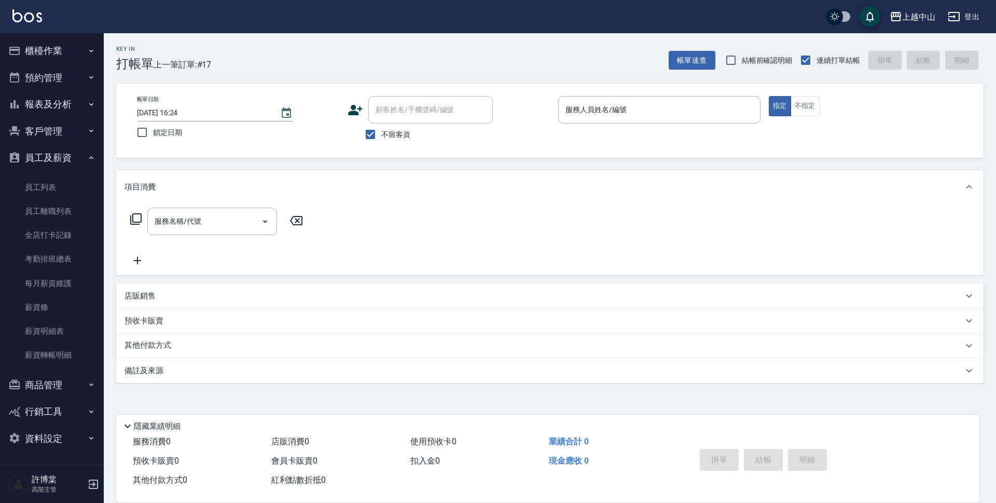
click at [70, 100] on button "報表及分析" at bounding box center [51, 104] width 95 height 27
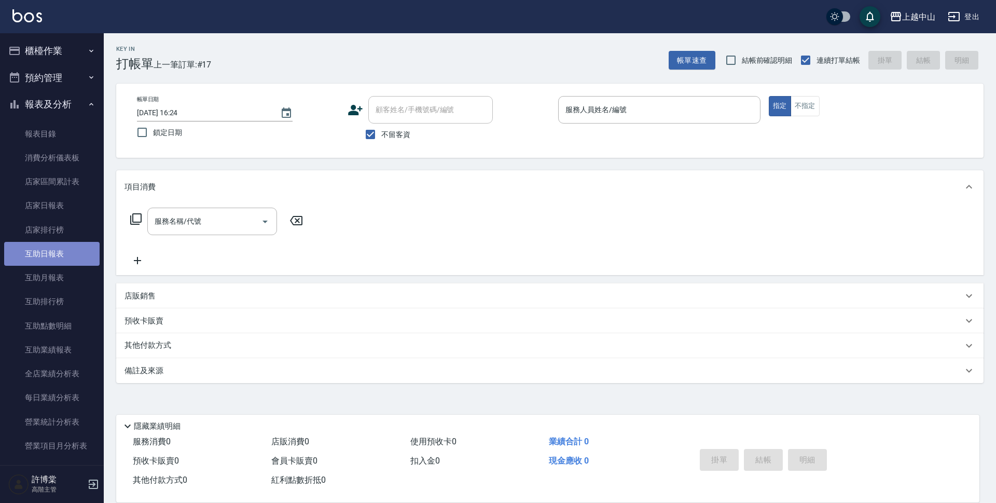
click at [67, 251] on link "互助日報表" at bounding box center [51, 254] width 95 height 24
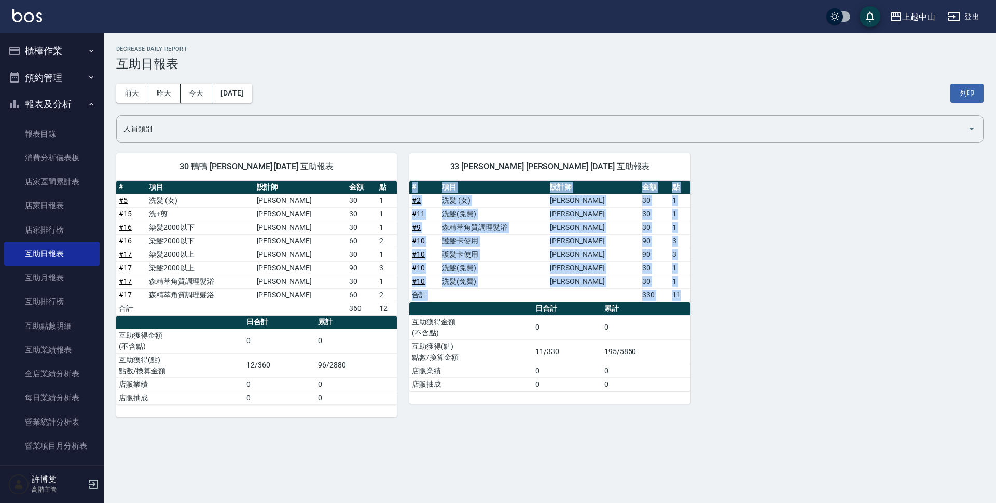
drag, startPoint x: 995, startPoint y: 283, endPoint x: 995, endPoint y: 309, distance: 25.4
click at [995, 309] on div "上越中山 [DATE] 互助日報表 列印時間： [DATE][PHONE_NUMBER]:24 Decrease Daily Report 互助日報表 [DA…" at bounding box center [550, 231] width 892 height 396
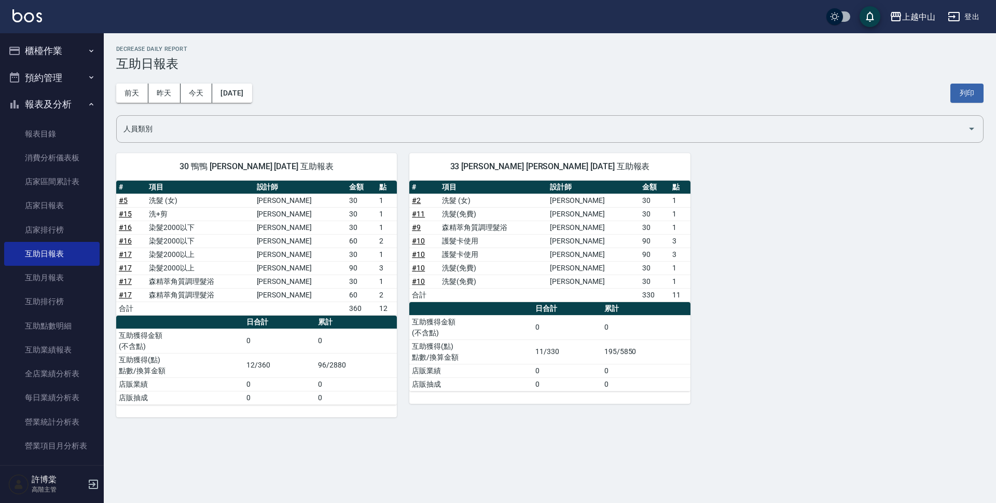
click at [63, 107] on button "報表及分析" at bounding box center [51, 104] width 95 height 27
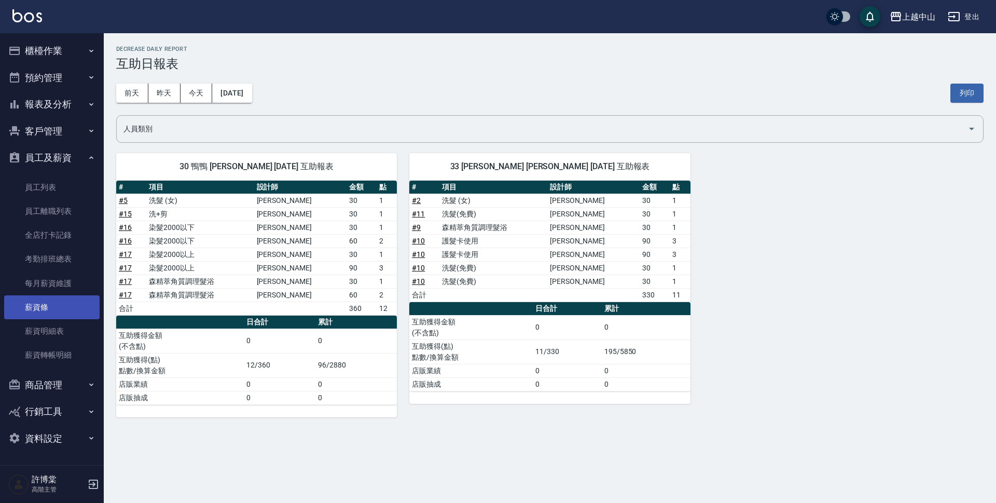
click at [65, 300] on link "薪資條" at bounding box center [51, 307] width 95 height 24
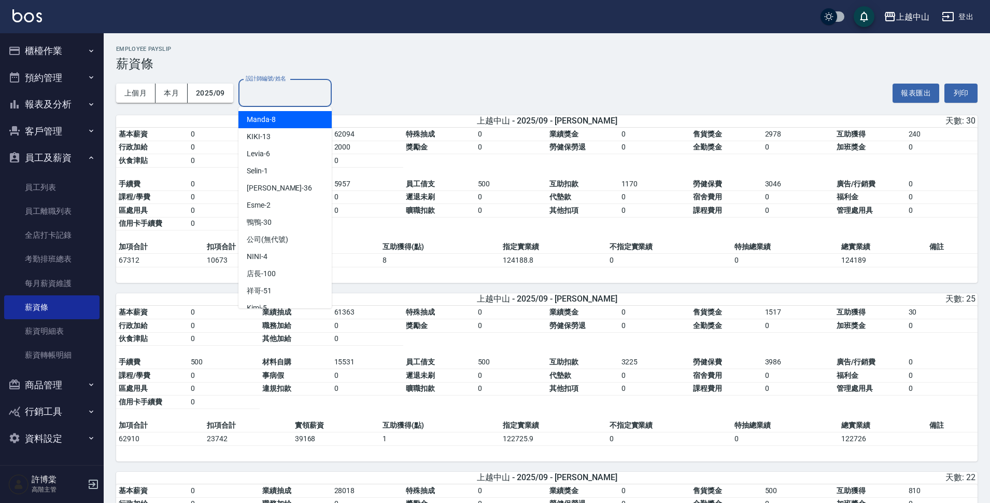
click at [287, 88] on input "設計師編號/姓名" at bounding box center [285, 93] width 84 height 18
click at [288, 190] on div "薇慈 -36" at bounding box center [285, 187] width 93 height 17
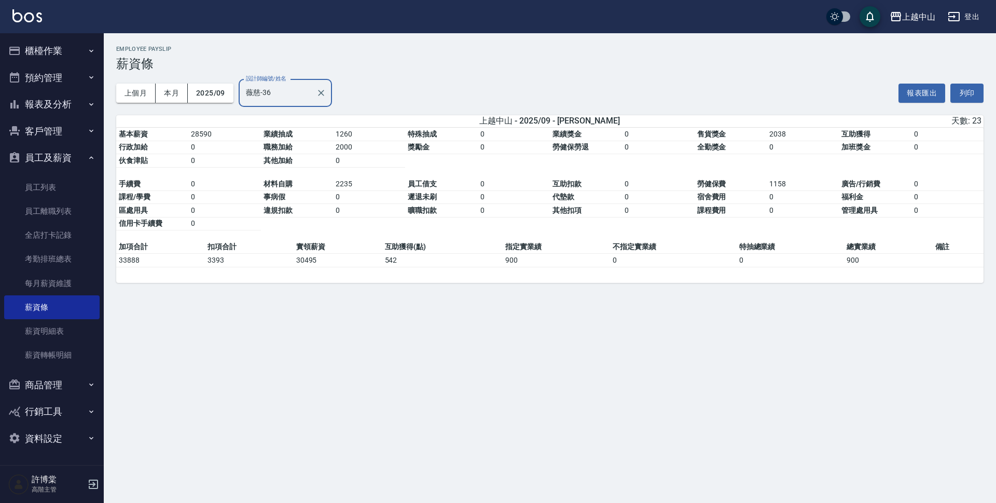
click at [295, 91] on input "薇慈-36" at bounding box center [277, 93] width 68 height 18
type input "薇"
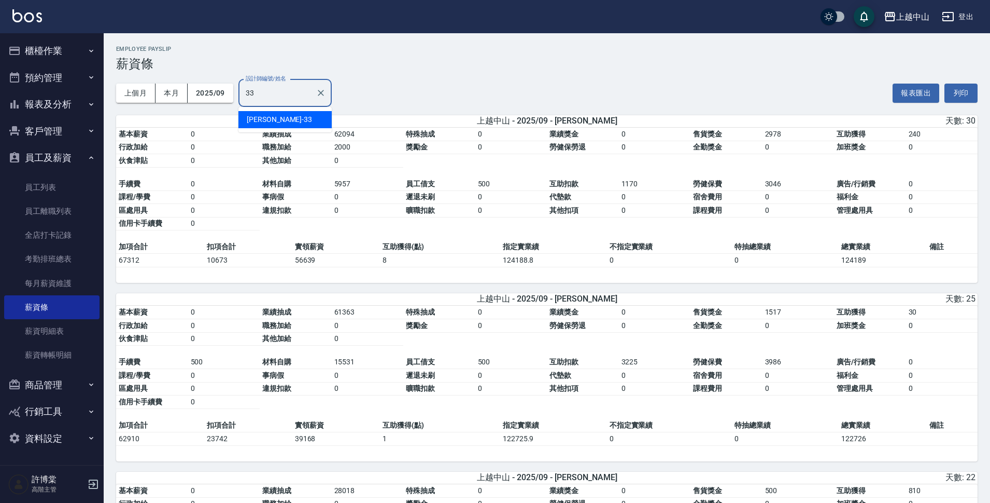
click at [257, 115] on span "[PERSON_NAME]" at bounding box center [274, 119] width 55 height 11
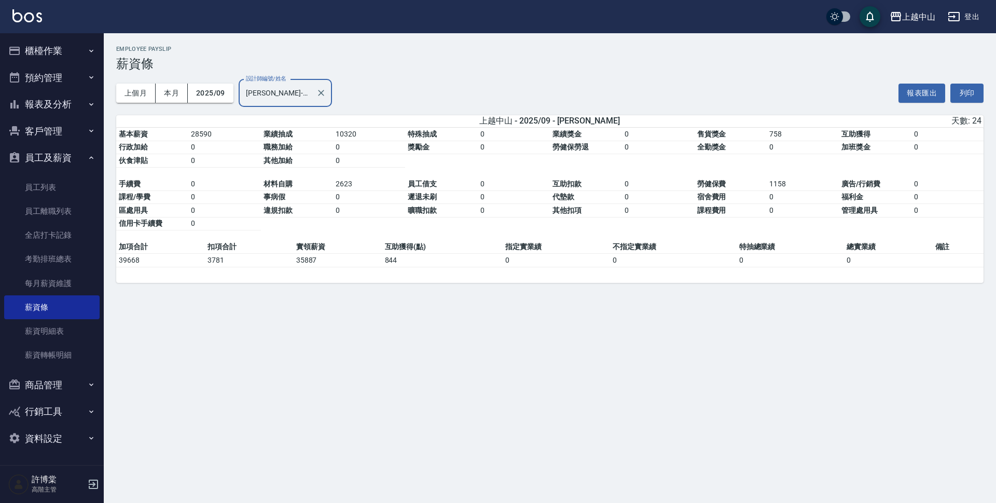
type input "[PERSON_NAME]-33"
click at [68, 154] on button "員工及薪資" at bounding box center [51, 157] width 95 height 27
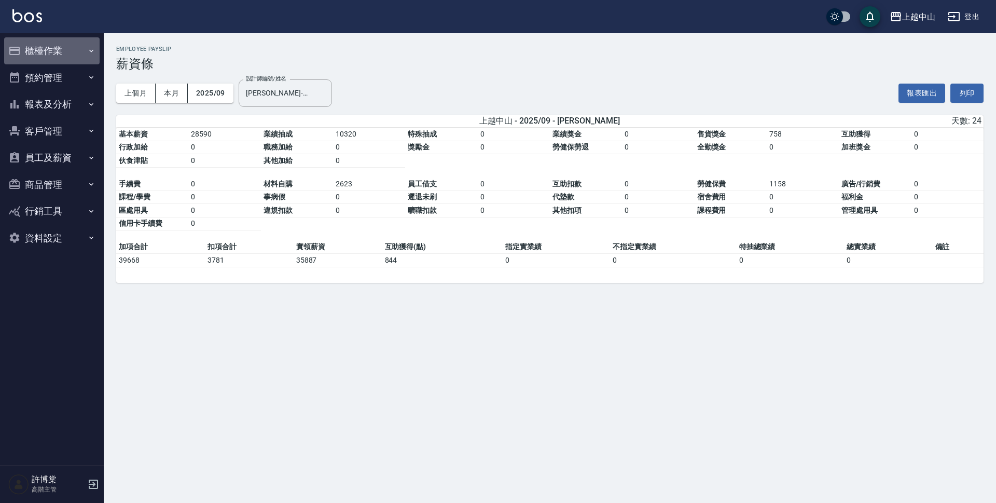
click at [58, 58] on button "櫃檯作業" at bounding box center [51, 50] width 95 height 27
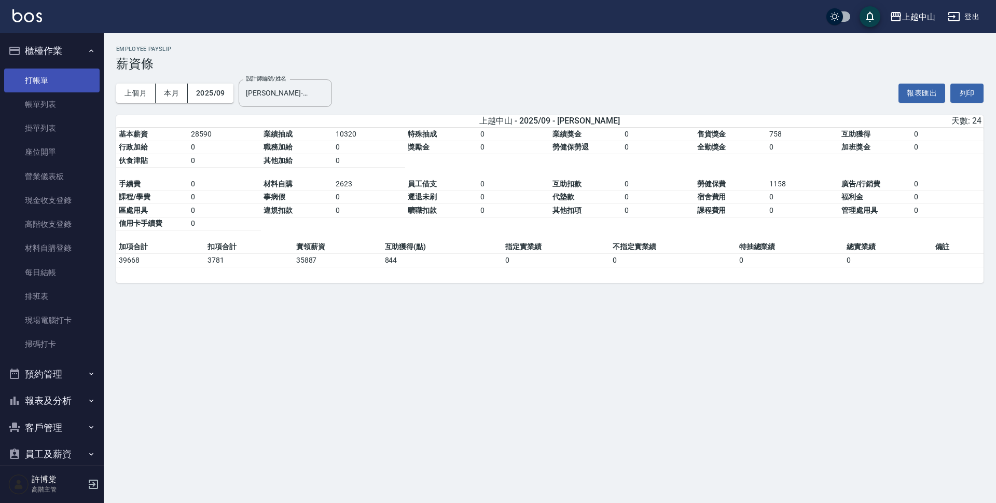
click at [54, 76] on link "打帳單" at bounding box center [51, 80] width 95 height 24
